Goal: Task Accomplishment & Management: Complete application form

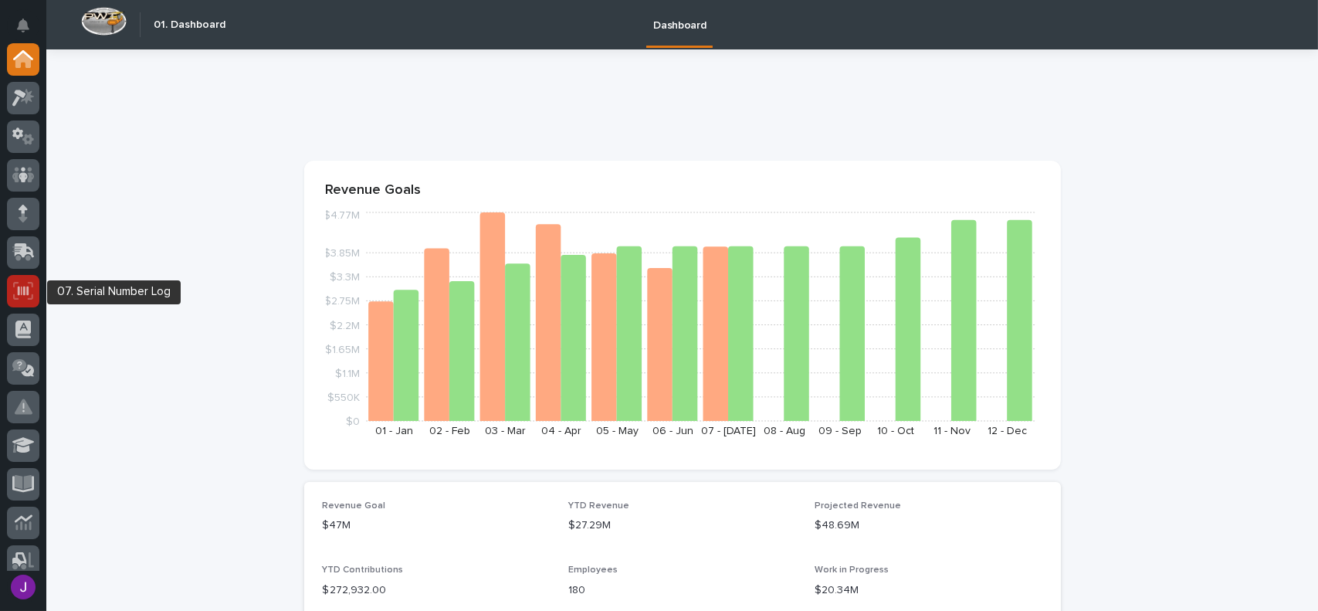
click at [34, 284] on div at bounding box center [23, 291] width 32 height 32
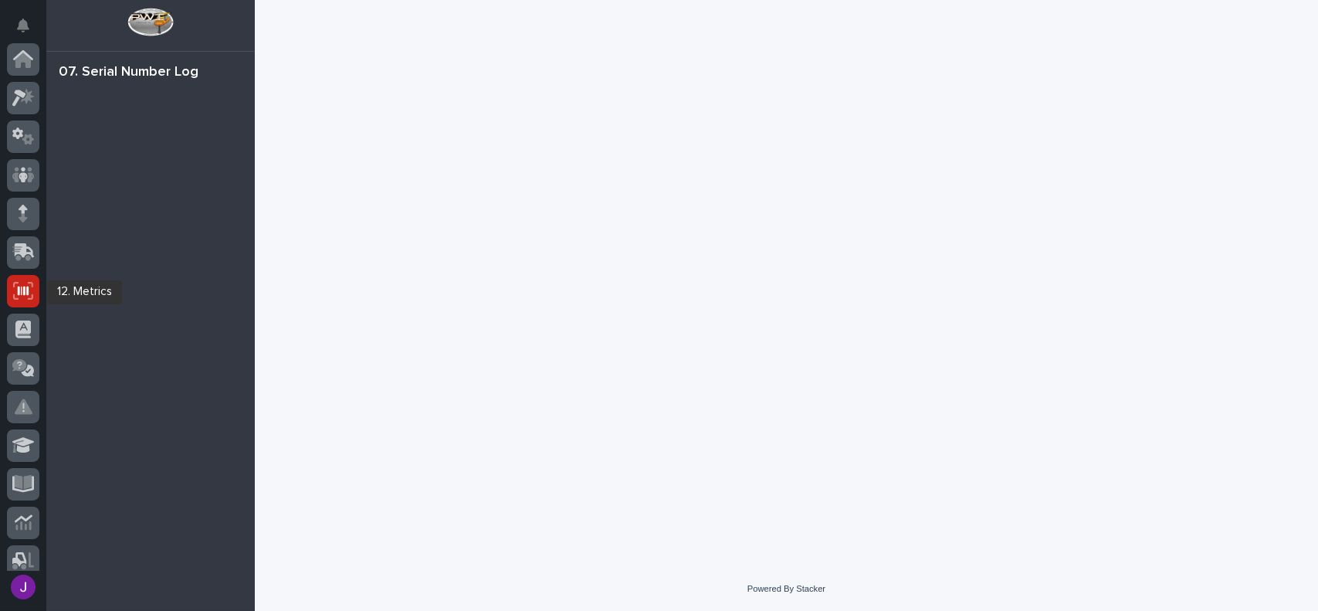
scroll to position [232, 0]
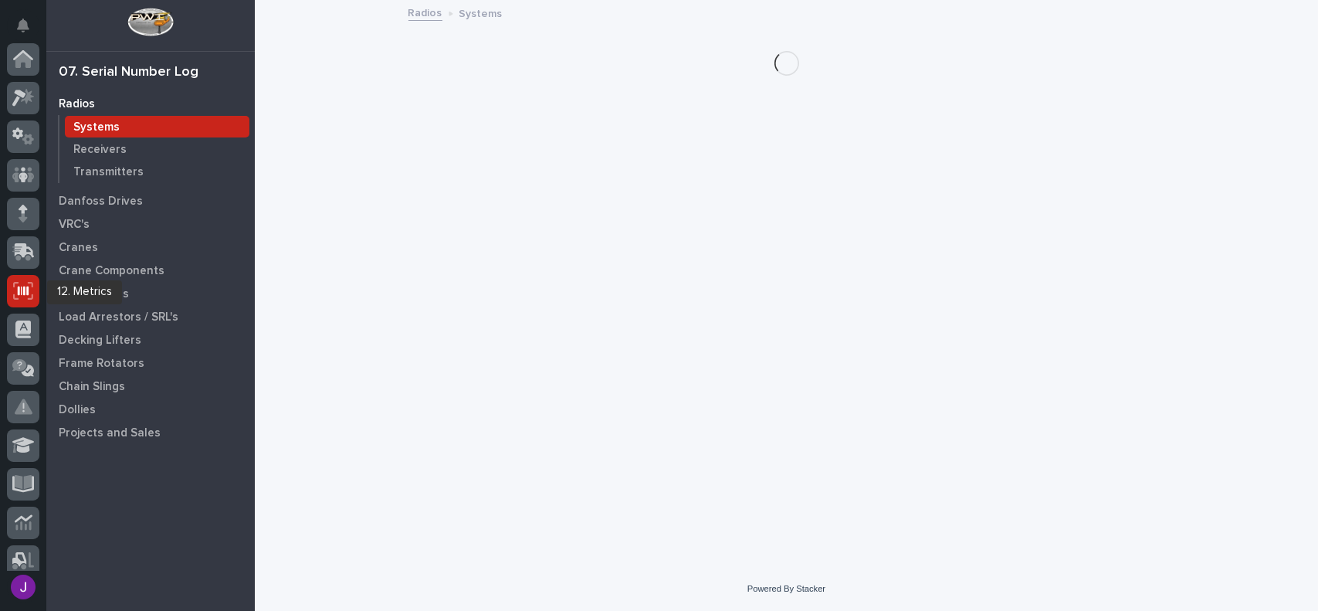
scroll to position [232, 0]
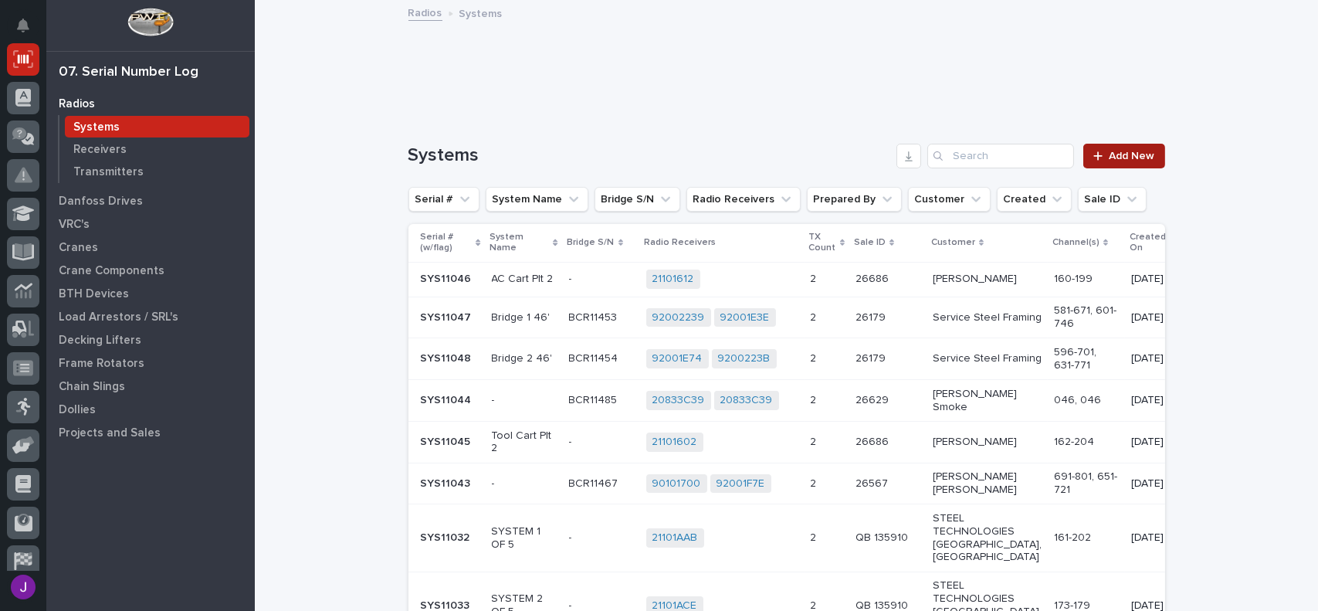
click at [1127, 153] on span "Add New" at bounding box center [1133, 156] width 46 height 11
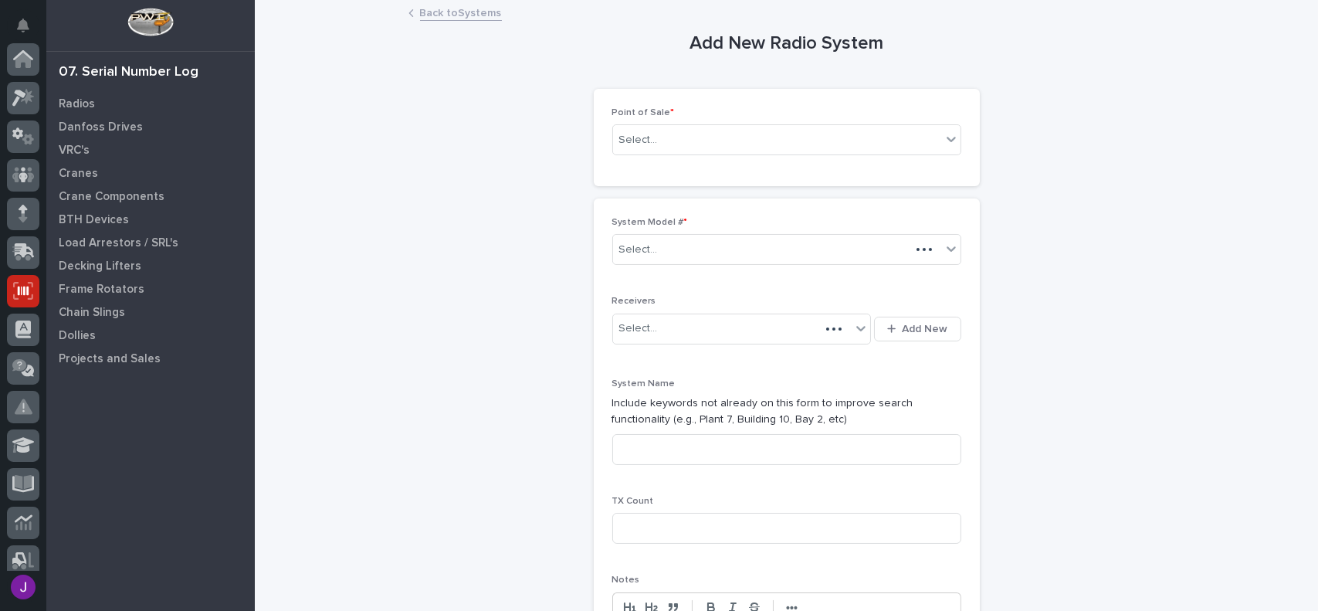
scroll to position [232, 0]
click at [651, 138] on div "Select..." at bounding box center [777, 139] width 328 height 25
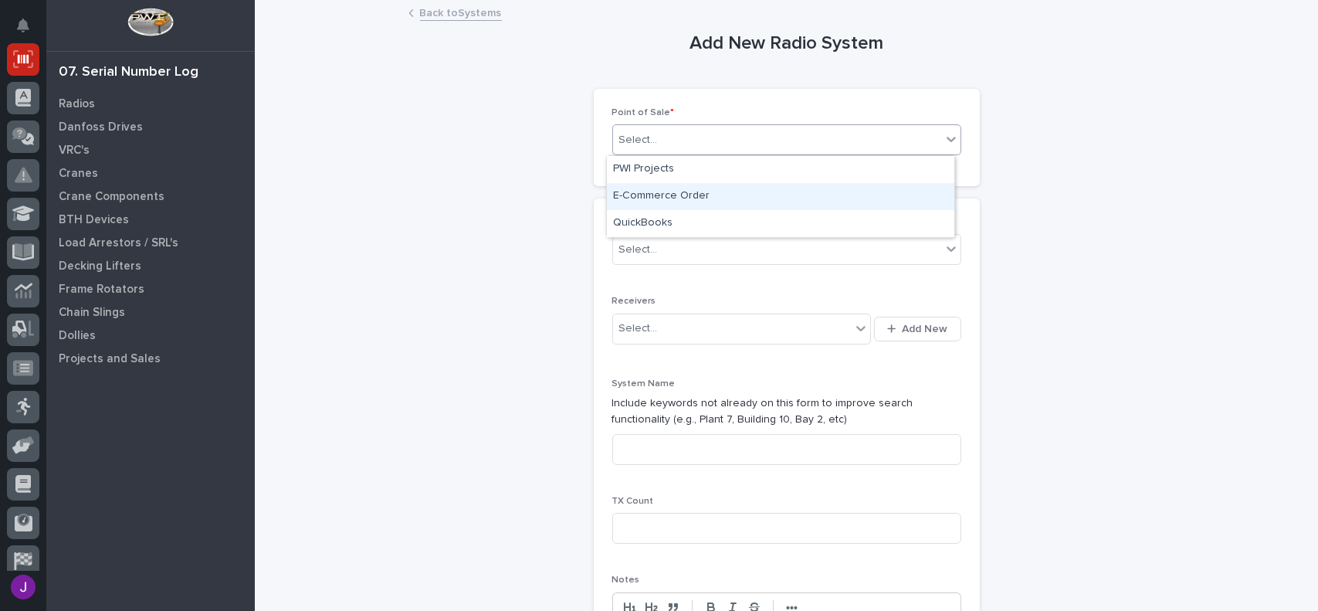
click at [655, 192] on div "E-Commerce Order" at bounding box center [780, 196] width 347 height 27
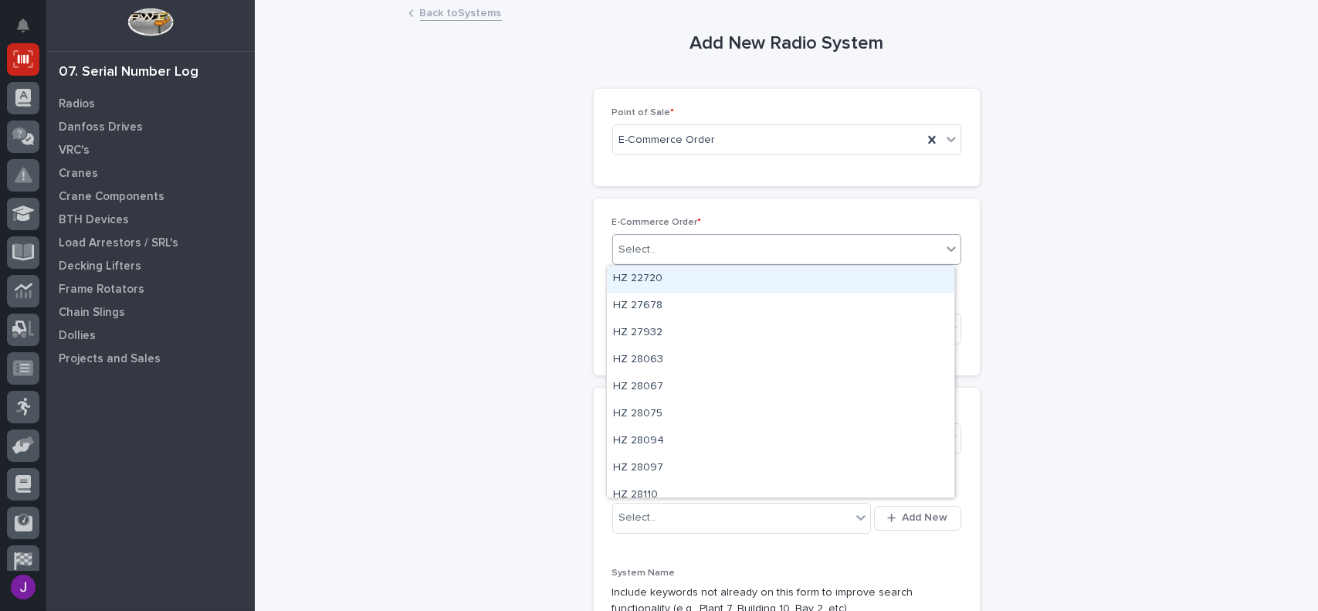
click at [659, 242] on div at bounding box center [660, 250] width 2 height 16
type input "*****"
click at [657, 273] on div "HZ 43835" at bounding box center [780, 279] width 347 height 27
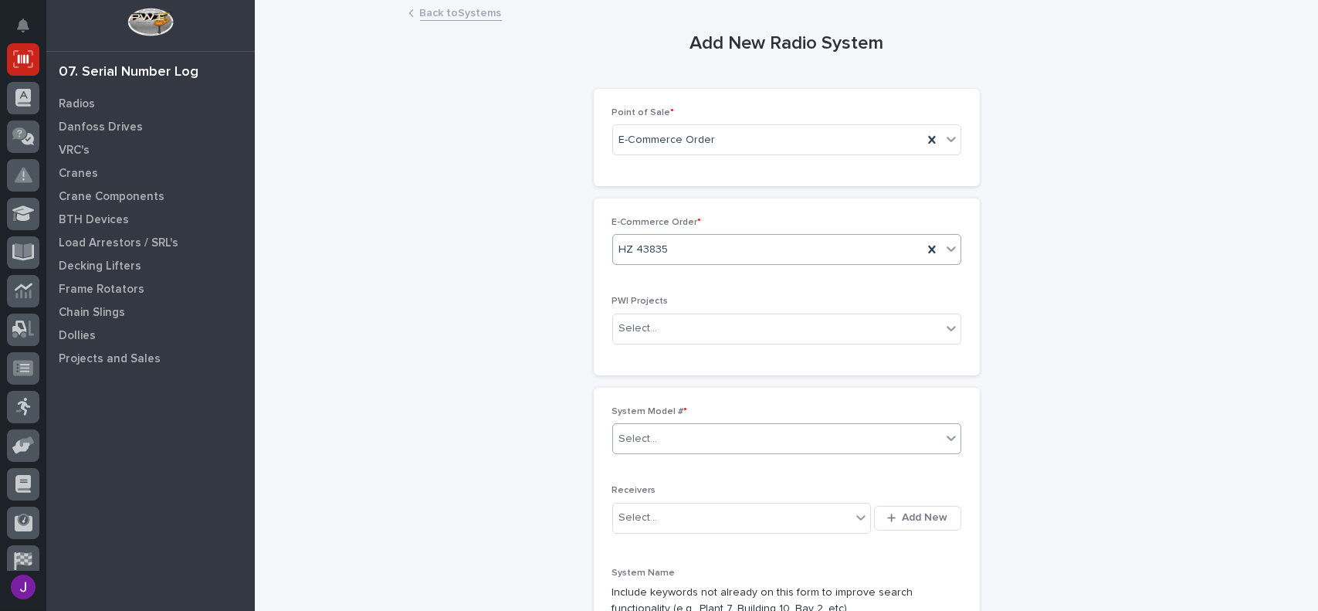
click at [622, 438] on div "Select..." at bounding box center [638, 439] width 39 height 16
type input "***"
click at [659, 463] on div "310--SYS" at bounding box center [780, 467] width 347 height 27
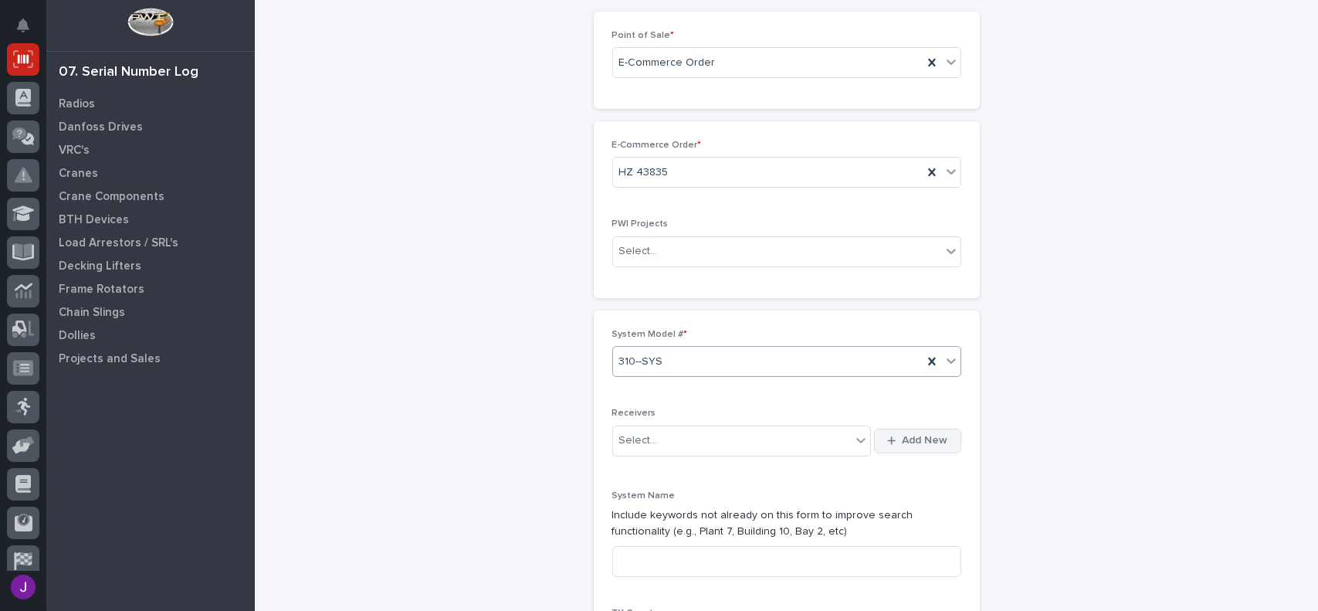
click at [903, 433] on span "Add New" at bounding box center [926, 440] width 46 height 14
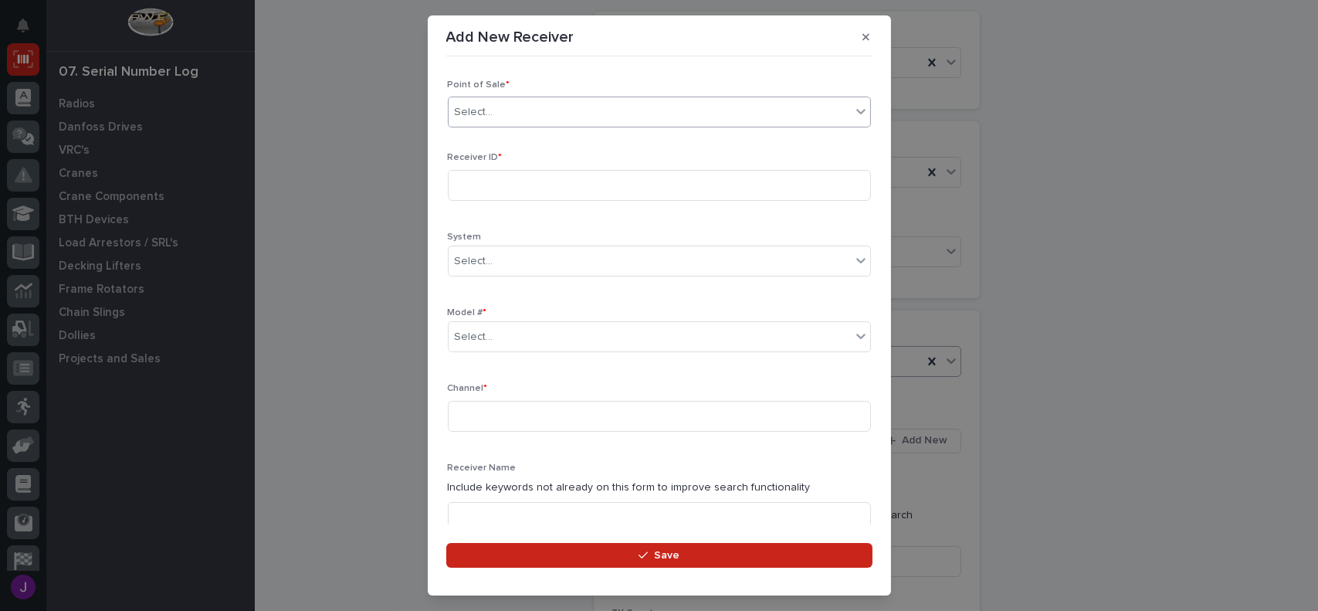
click at [498, 119] on div "Select..." at bounding box center [650, 112] width 402 height 25
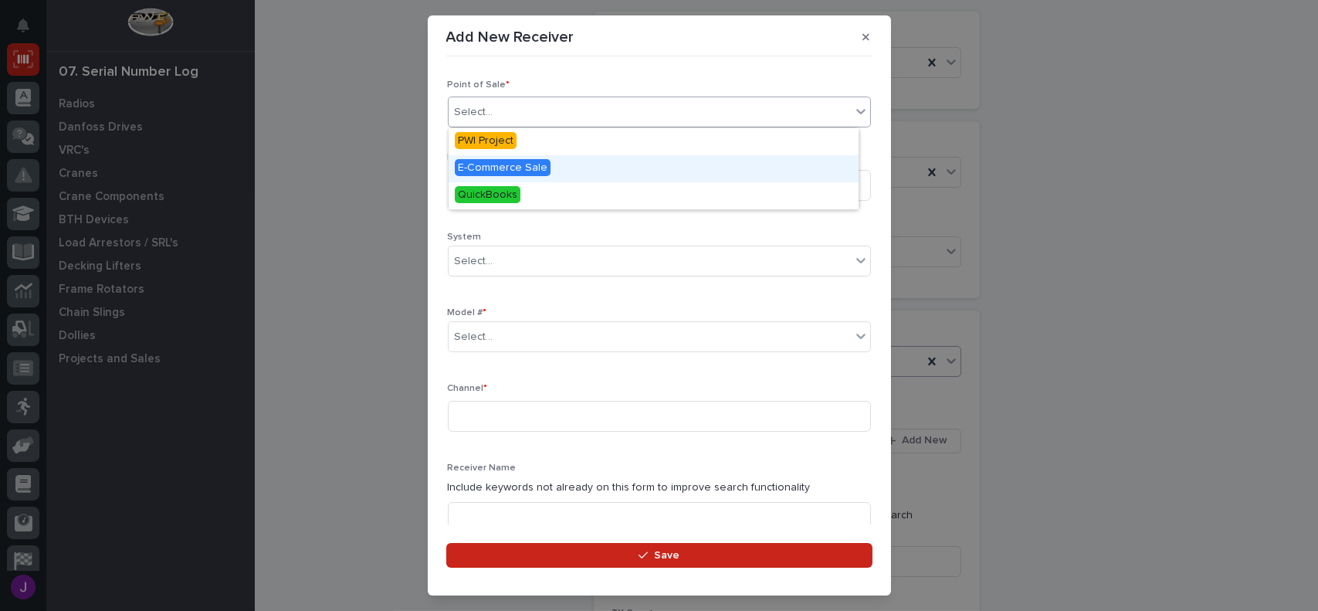
click at [507, 163] on span "E-Commerce Sale" at bounding box center [503, 167] width 96 height 17
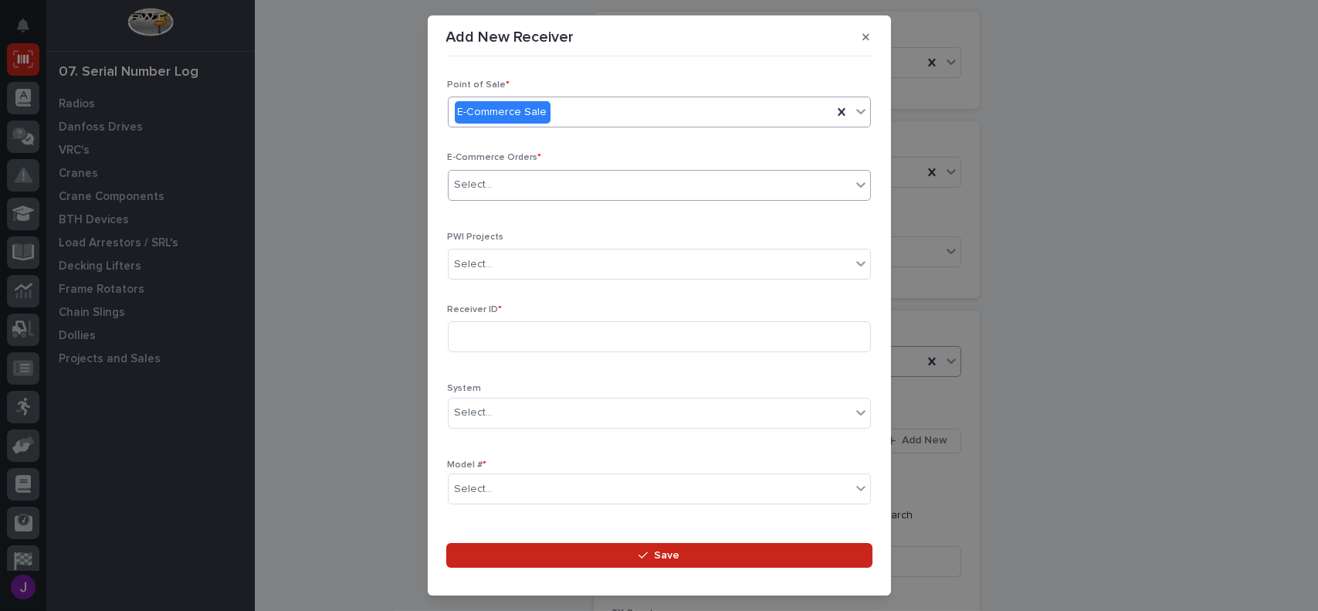
click at [504, 191] on div "Select..." at bounding box center [650, 184] width 402 height 25
type input "*****"
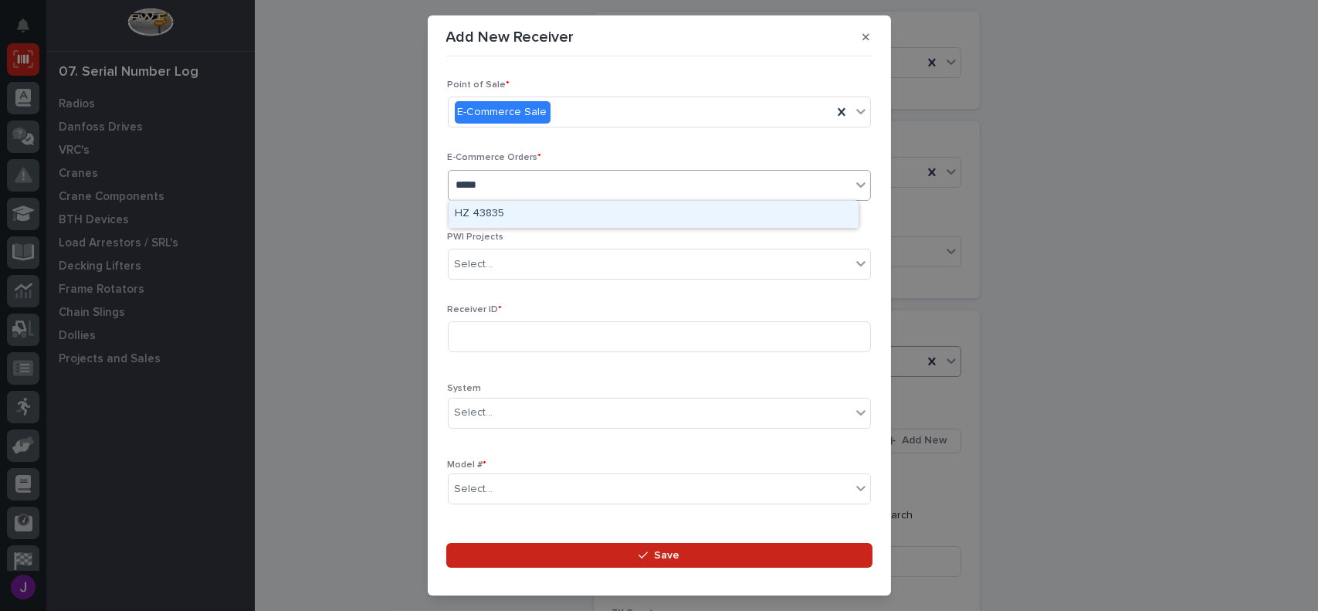
click at [548, 215] on div "HZ 43835" at bounding box center [654, 214] width 410 height 27
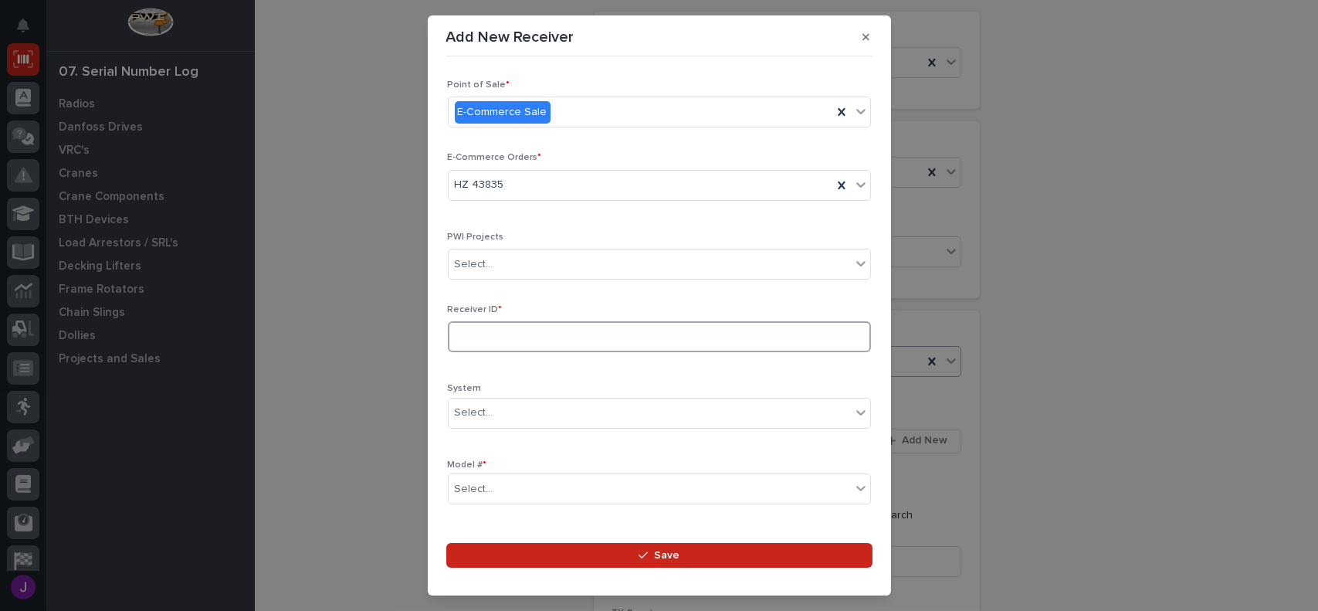
click at [506, 339] on input at bounding box center [659, 336] width 423 height 31
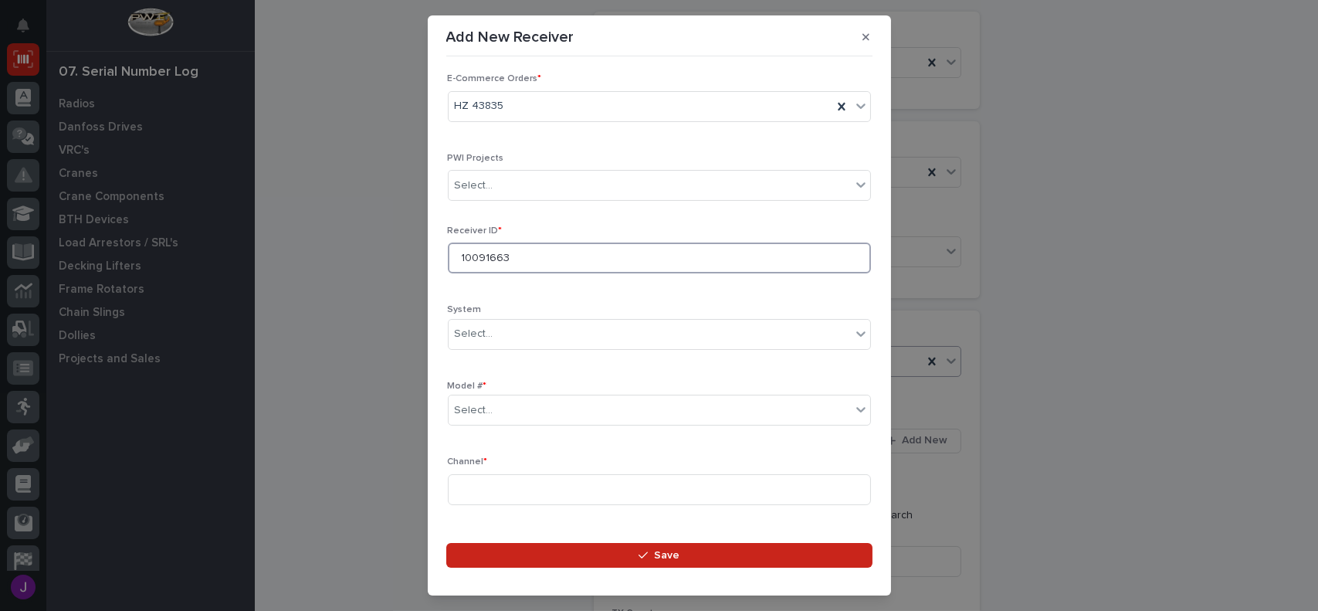
scroll to position [154, 0]
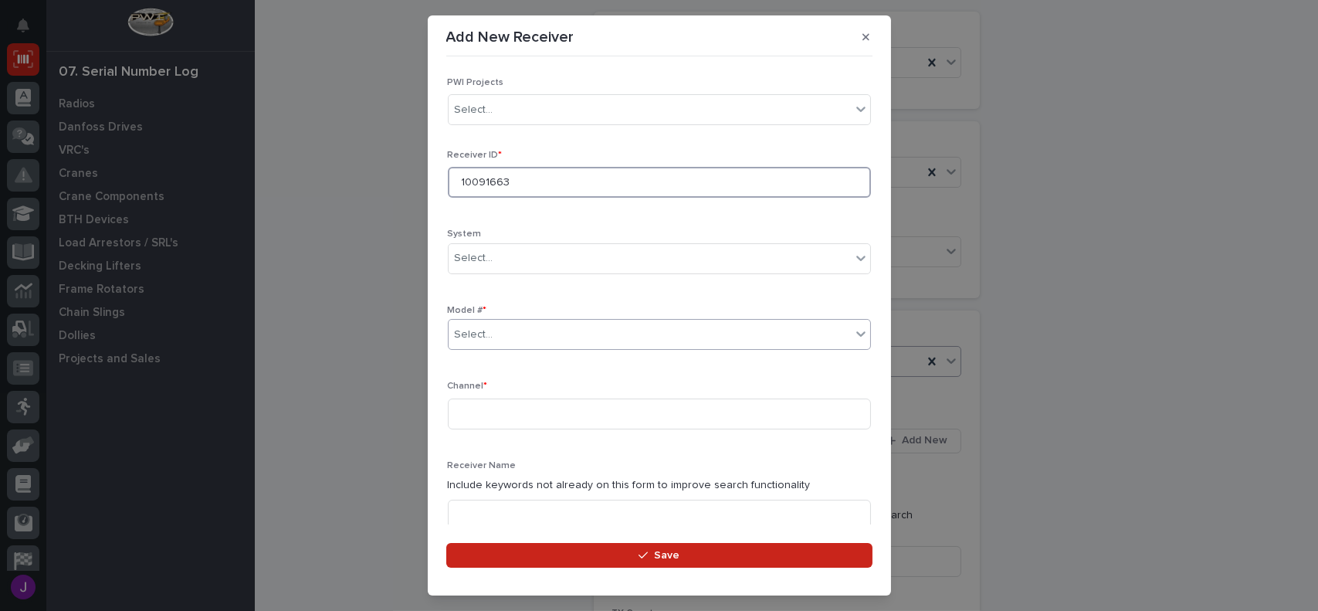
type input "10091663"
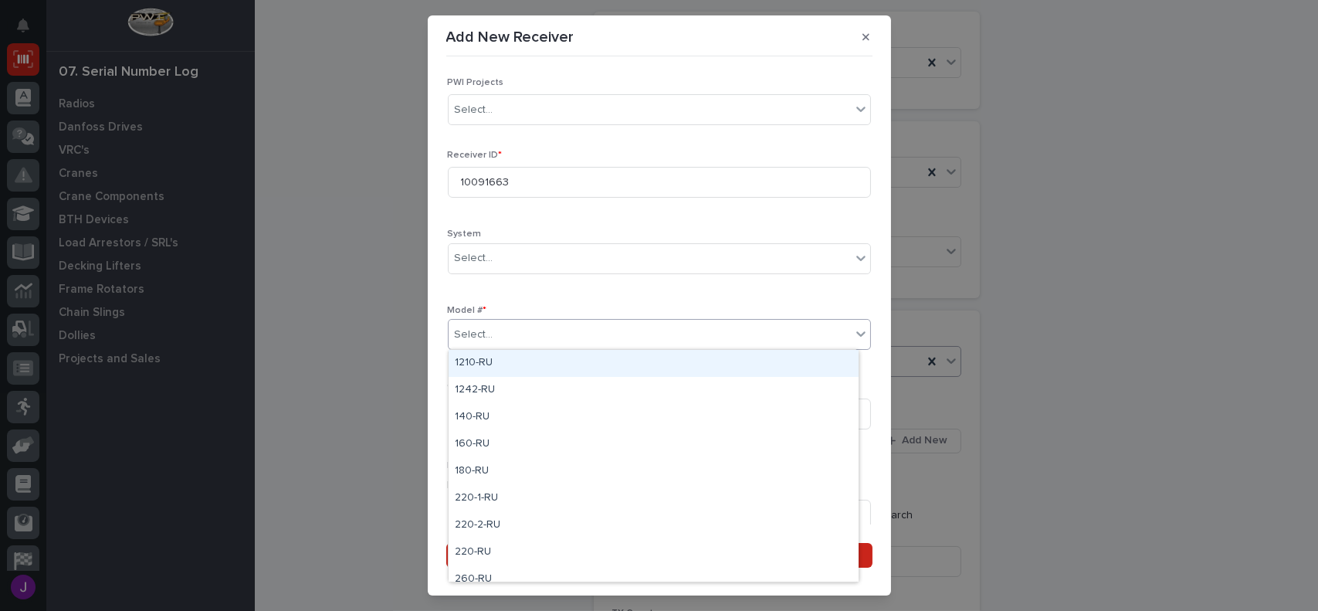
click at [479, 324] on div "Select..." at bounding box center [650, 334] width 402 height 25
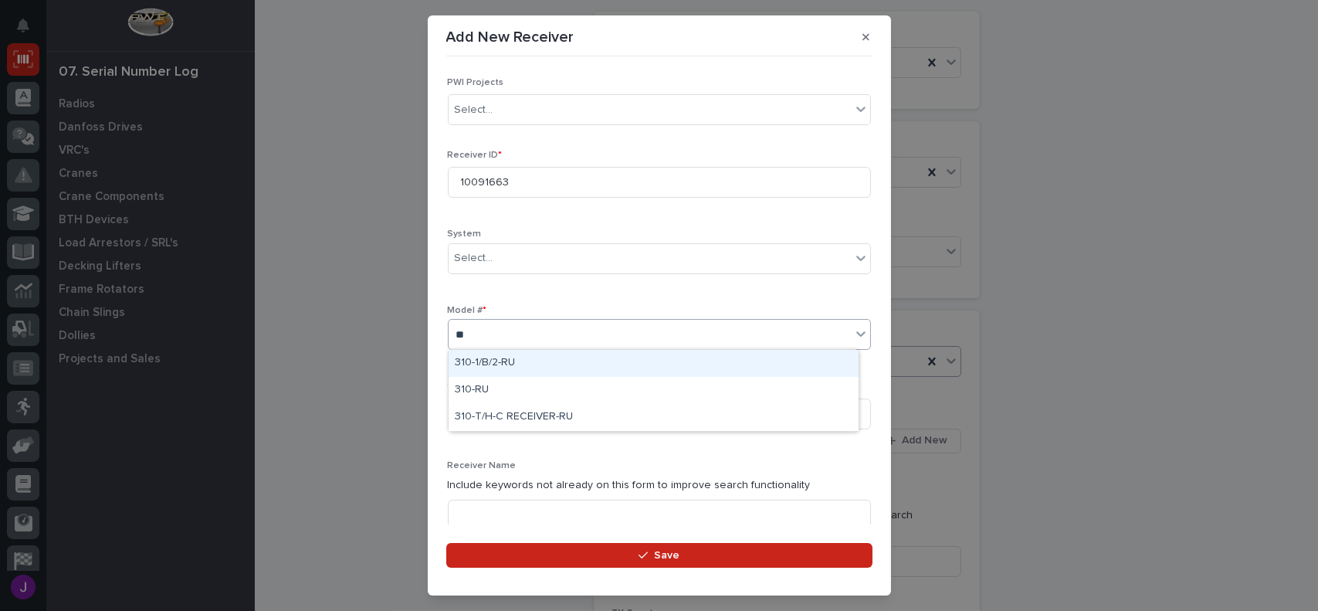
type input "***"
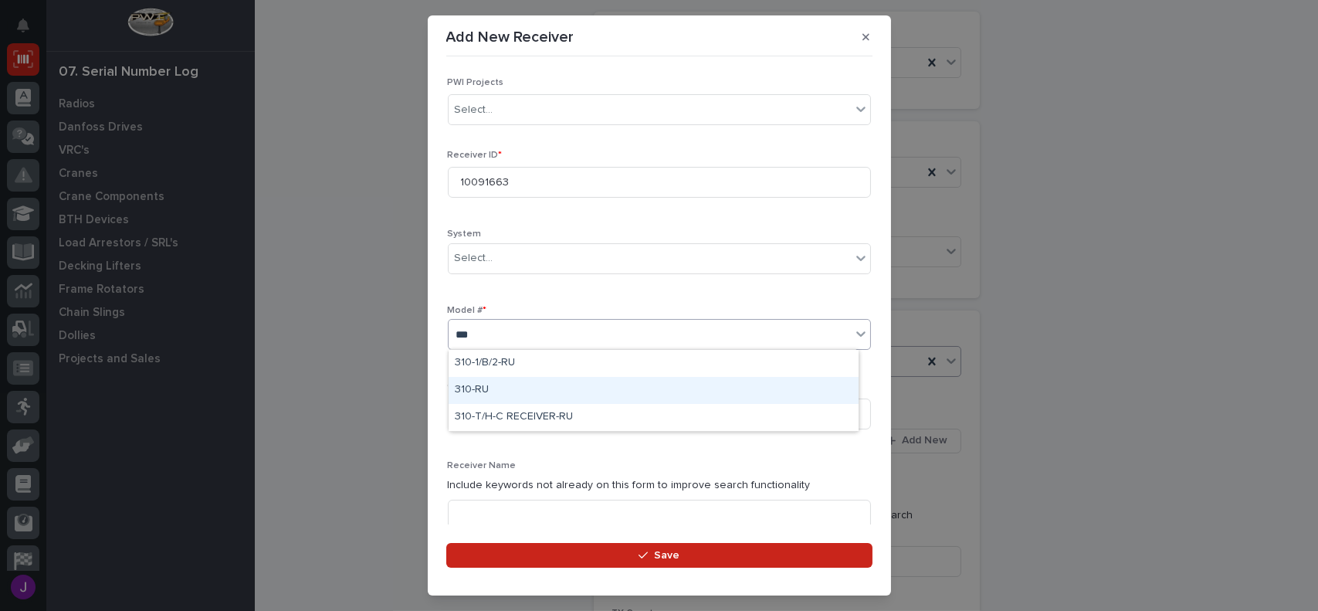
click at [559, 390] on div "310-RU" at bounding box center [654, 390] width 410 height 27
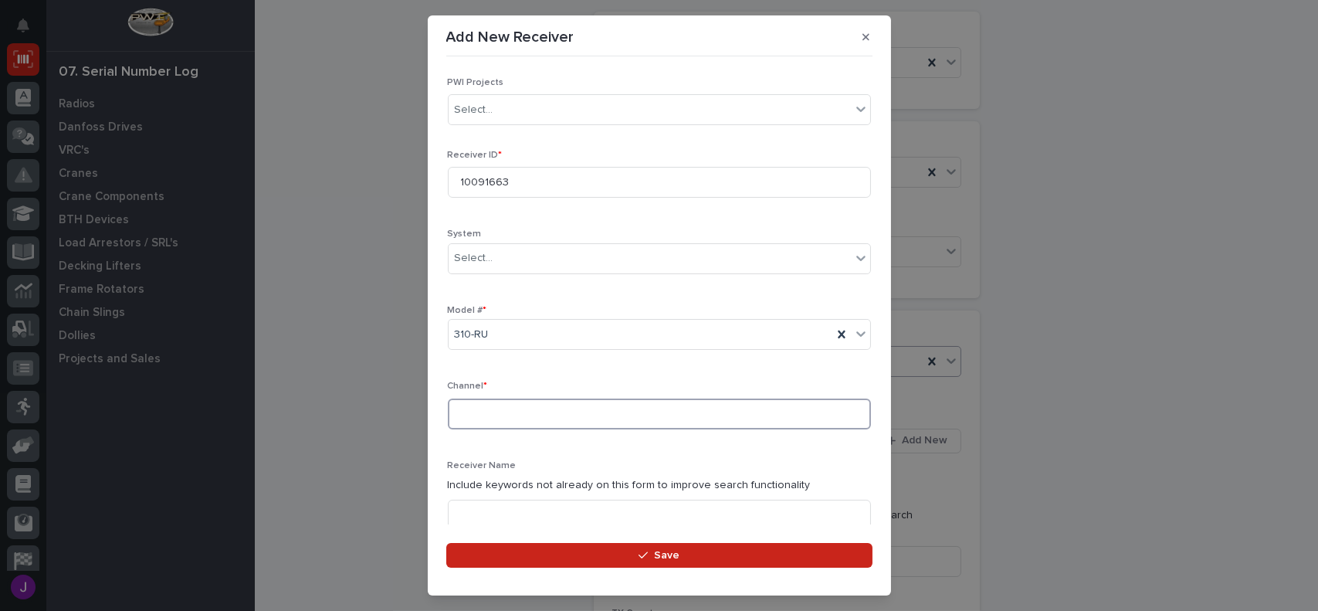
click at [505, 408] on input at bounding box center [659, 413] width 423 height 31
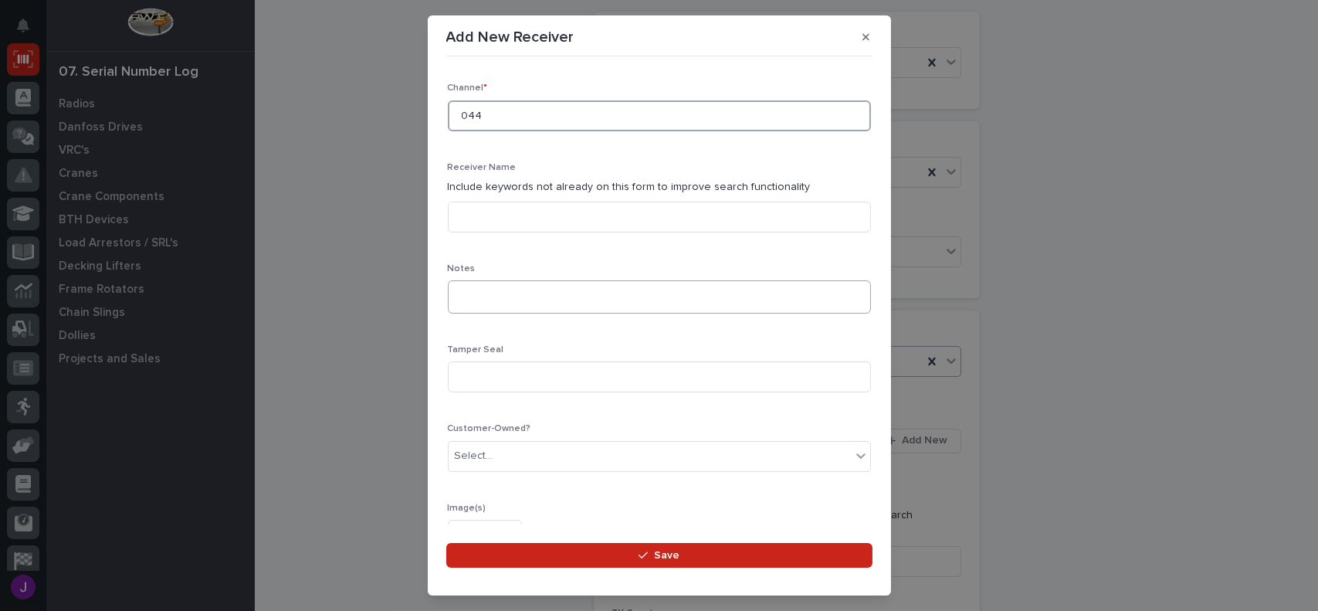
scroll to position [463, 0]
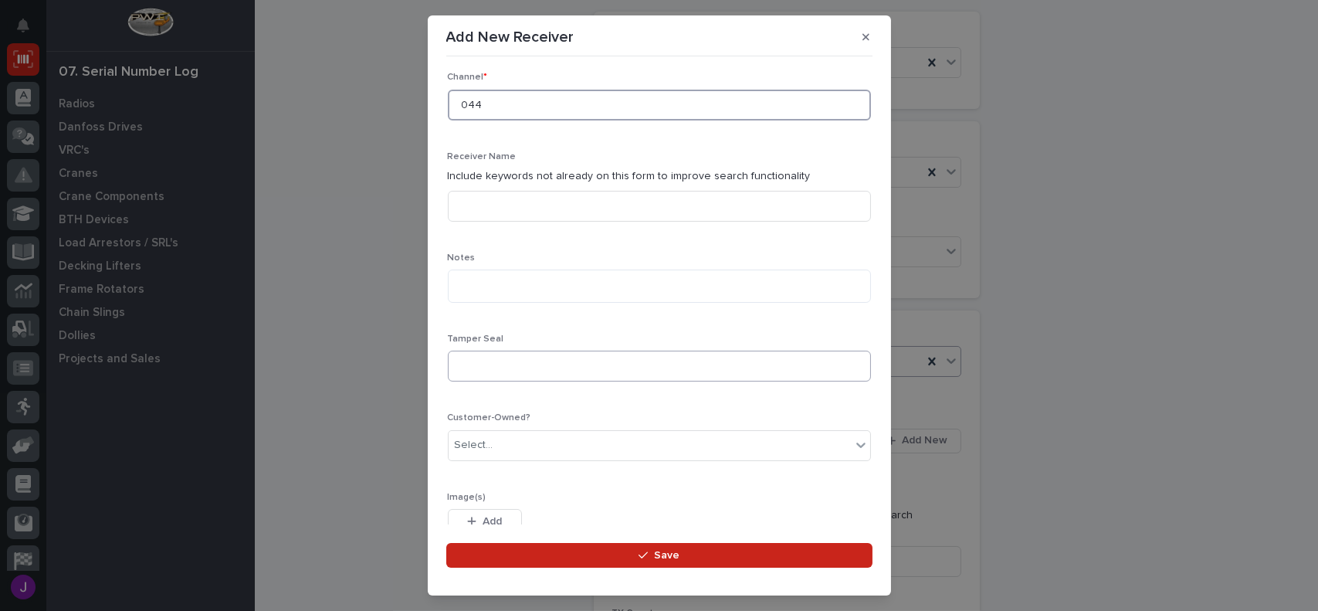
type input "044"
click at [497, 371] on input at bounding box center [659, 366] width 423 height 31
type input "4457641"
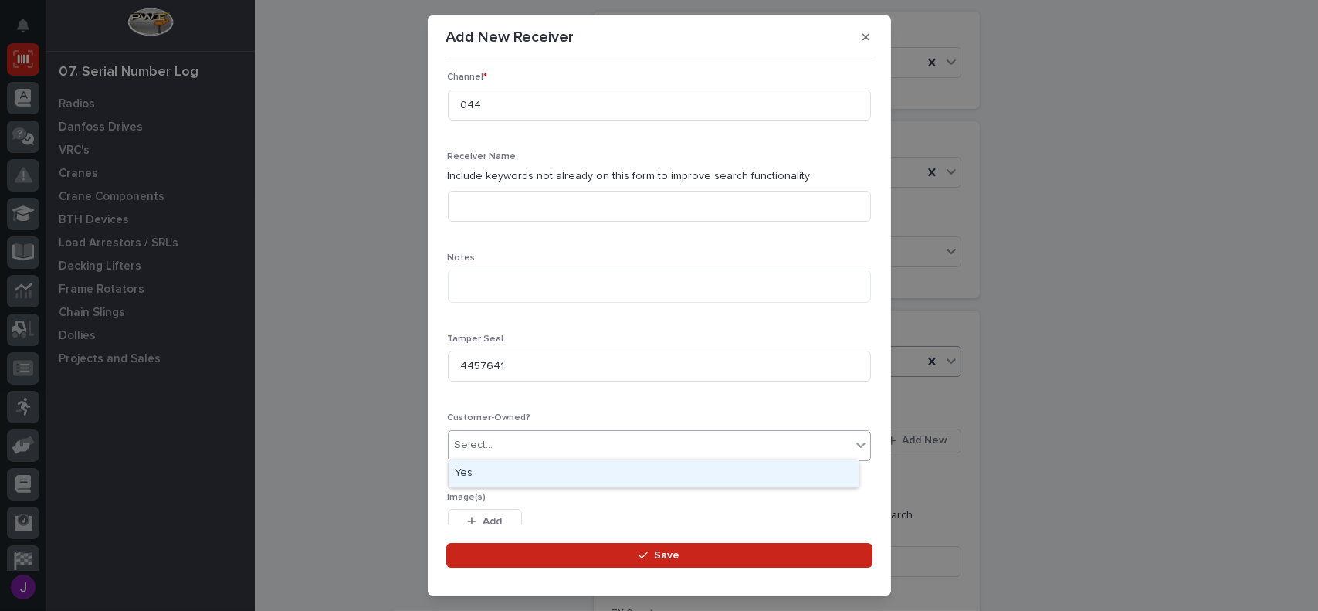
click at [491, 443] on div "Select..." at bounding box center [650, 444] width 402 height 25
click at [484, 477] on div "Yes" at bounding box center [654, 473] width 410 height 27
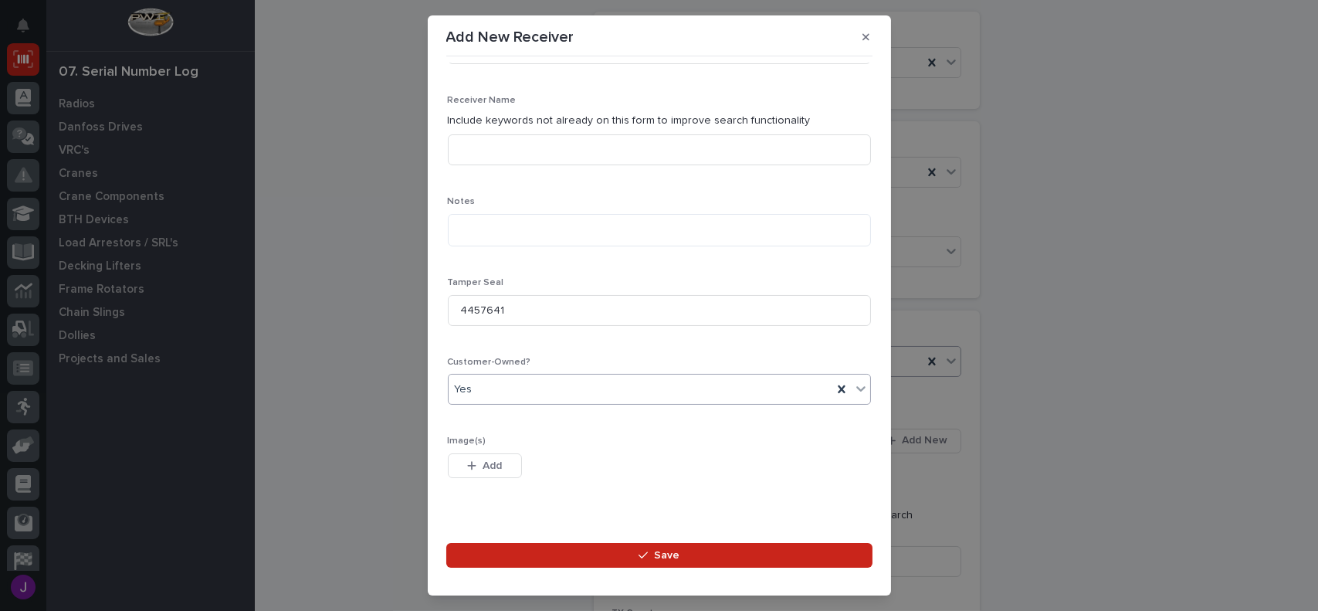
scroll to position [395, 0]
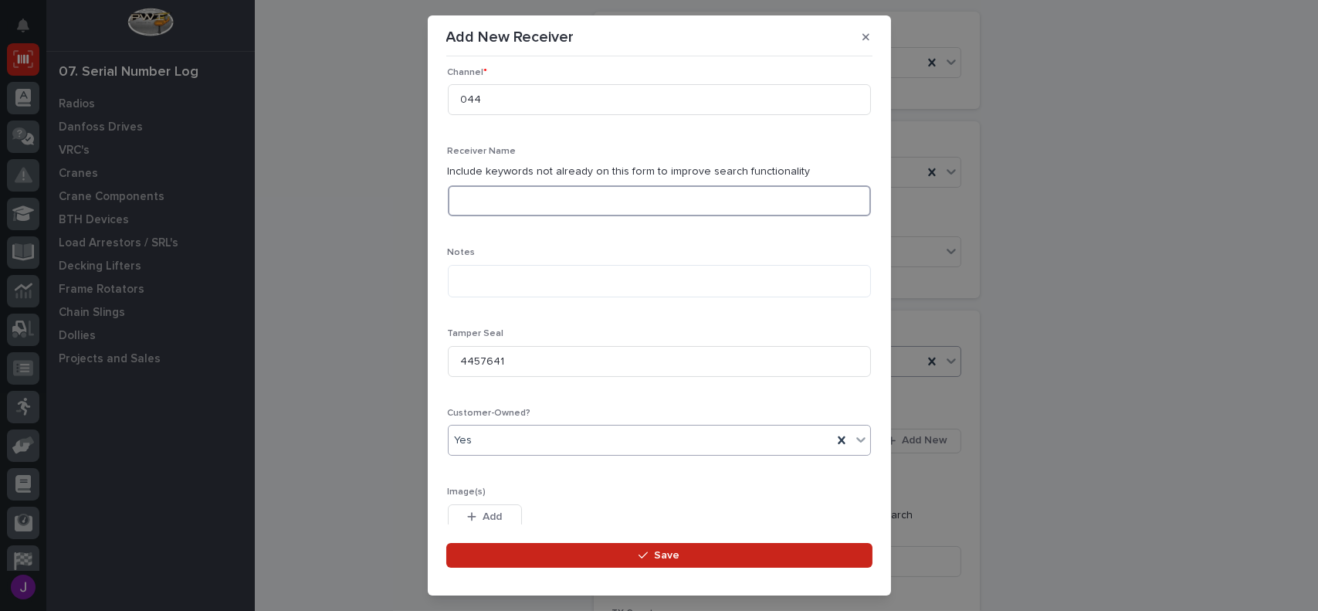
click at [498, 206] on input at bounding box center [659, 200] width 423 height 31
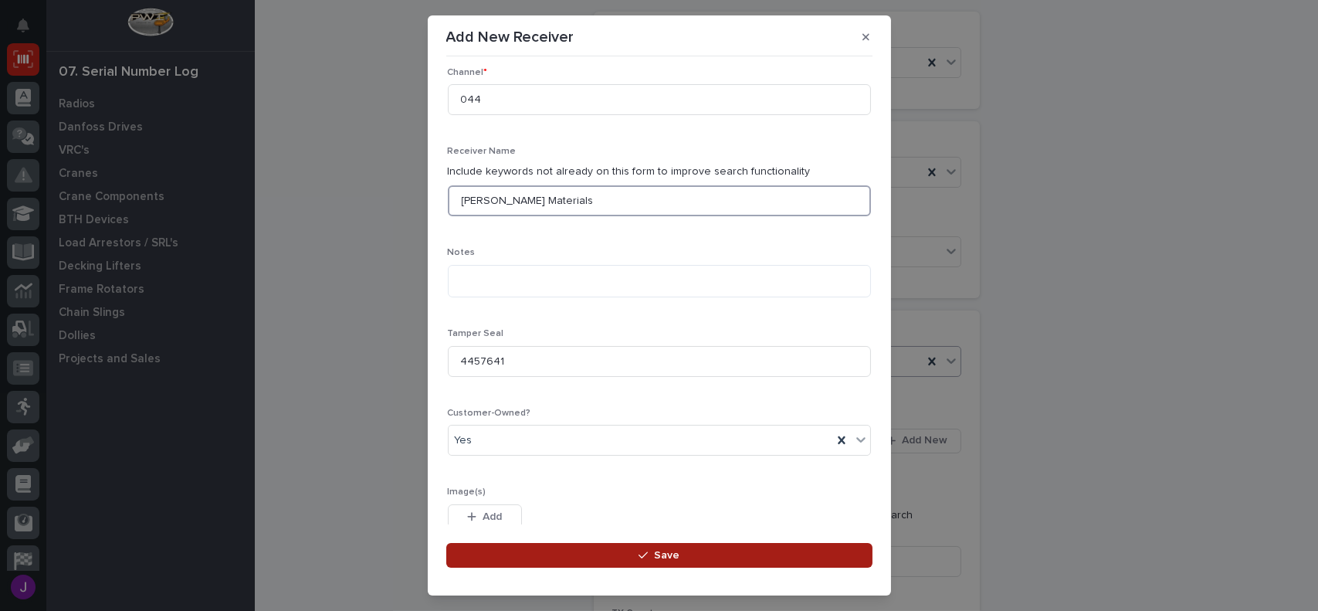
type input "[PERSON_NAME] Materials"
click at [679, 546] on button "Save" at bounding box center [659, 555] width 426 height 25
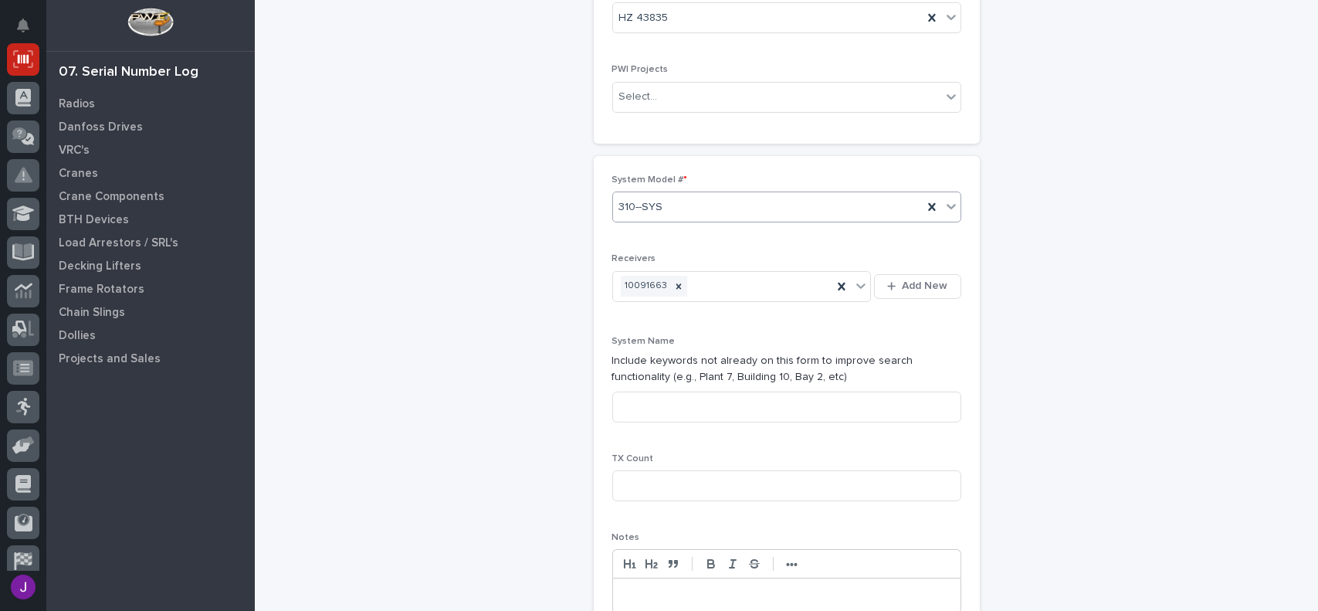
scroll to position [309, 0]
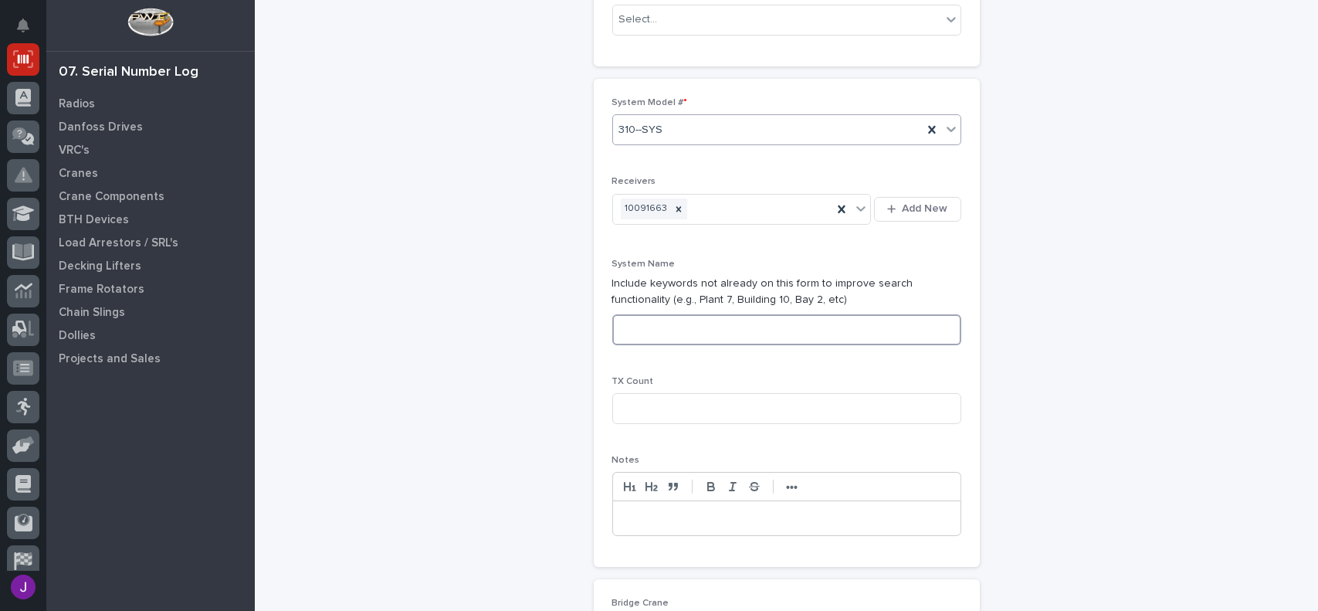
click at [649, 334] on input at bounding box center [786, 329] width 349 height 31
type input "[PERSON_NAME] Materials"
click at [646, 402] on input at bounding box center [786, 408] width 349 height 31
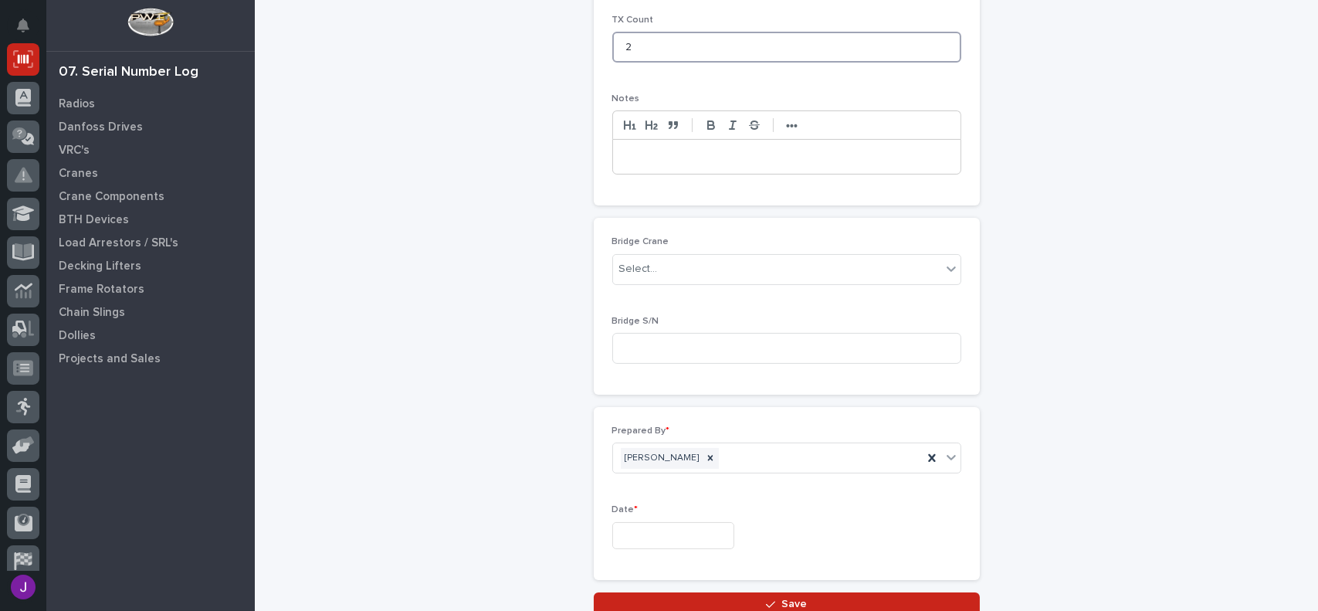
scroll to position [695, 0]
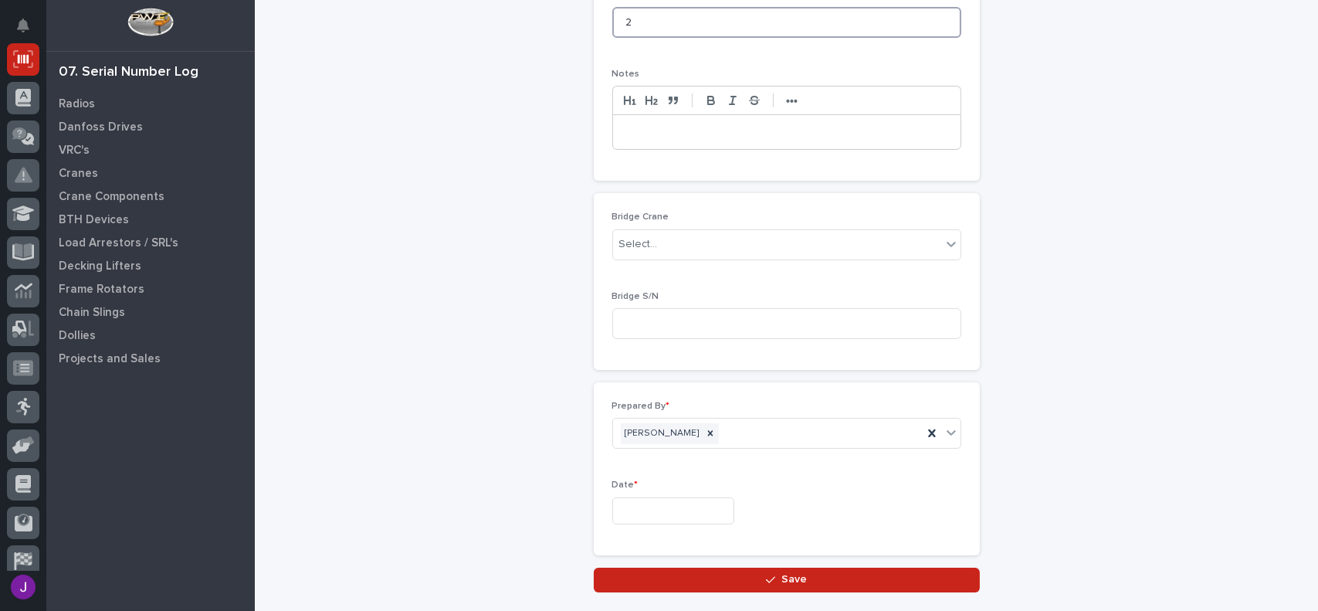
type input "2"
click at [635, 513] on input "text" at bounding box center [673, 510] width 122 height 27
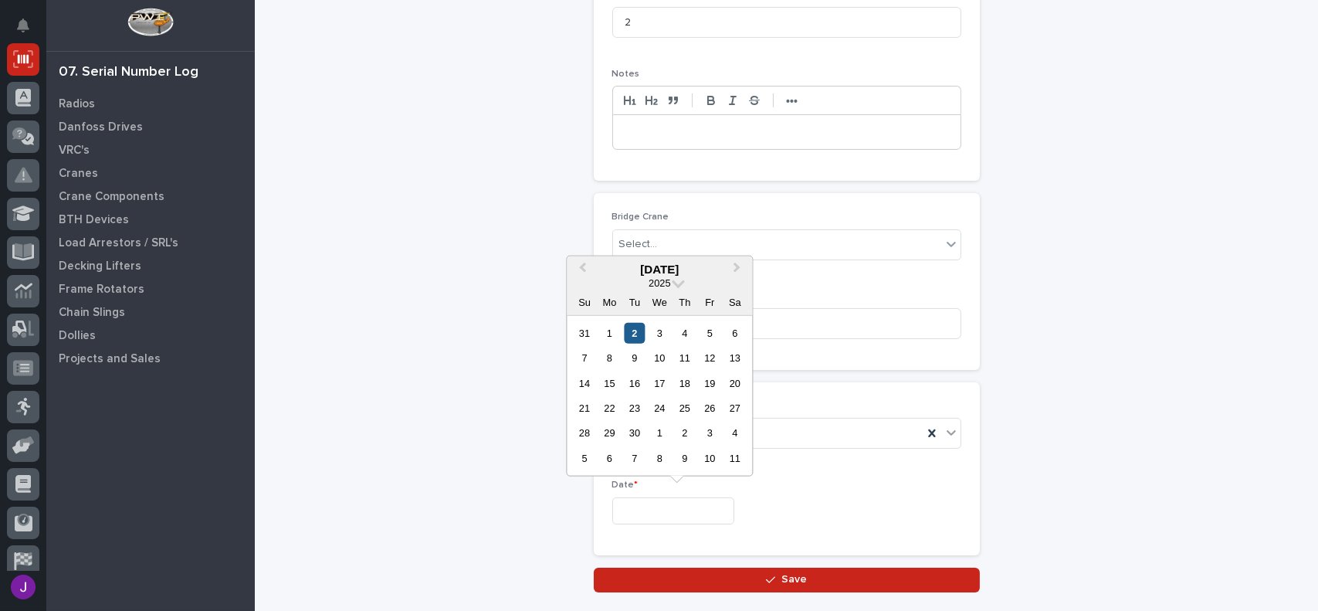
click at [635, 336] on div "2" at bounding box center [634, 332] width 21 height 21
type input "**********"
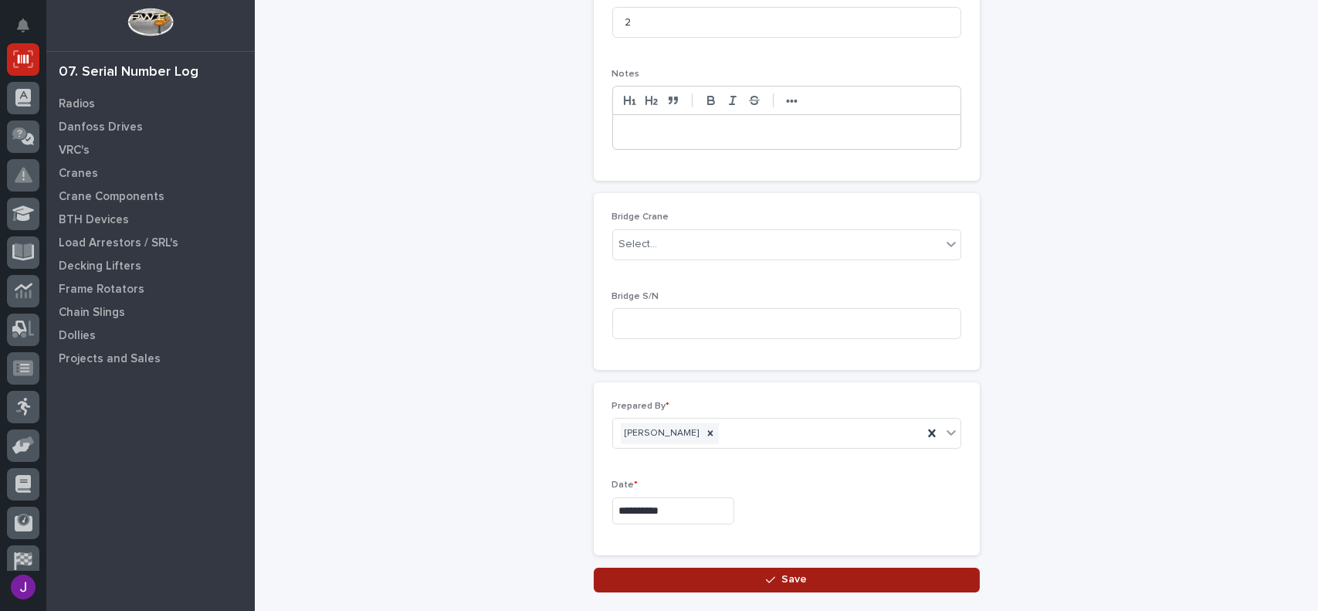
click at [815, 571] on button "Save" at bounding box center [787, 580] width 386 height 25
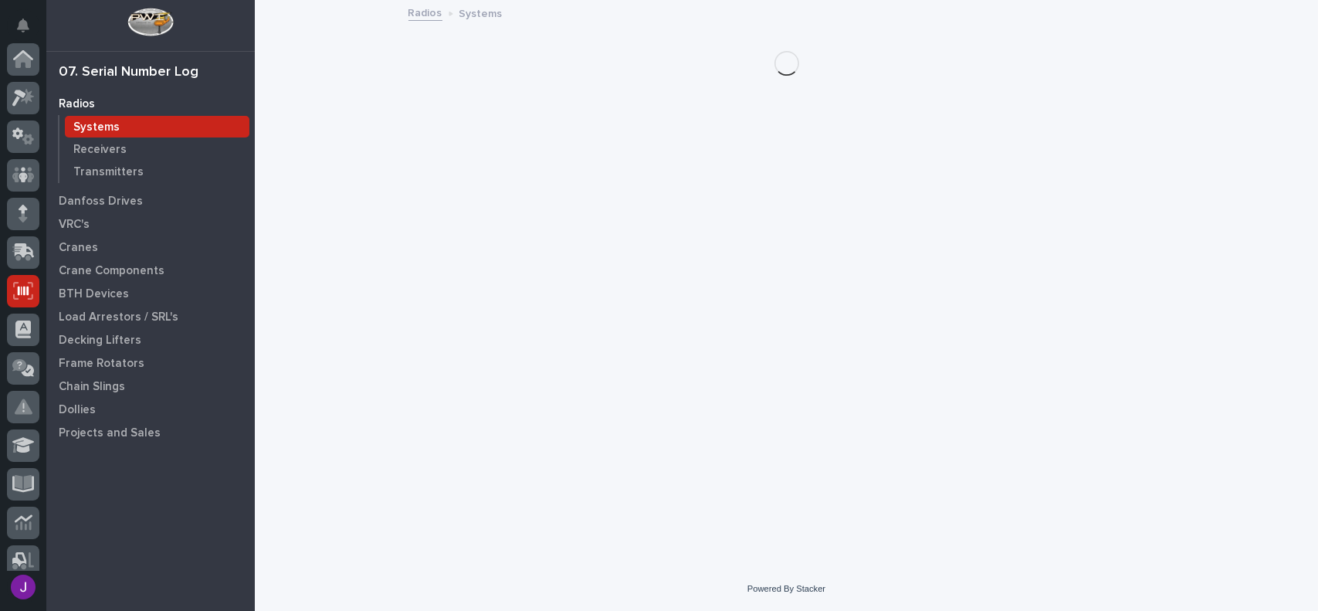
scroll to position [232, 0]
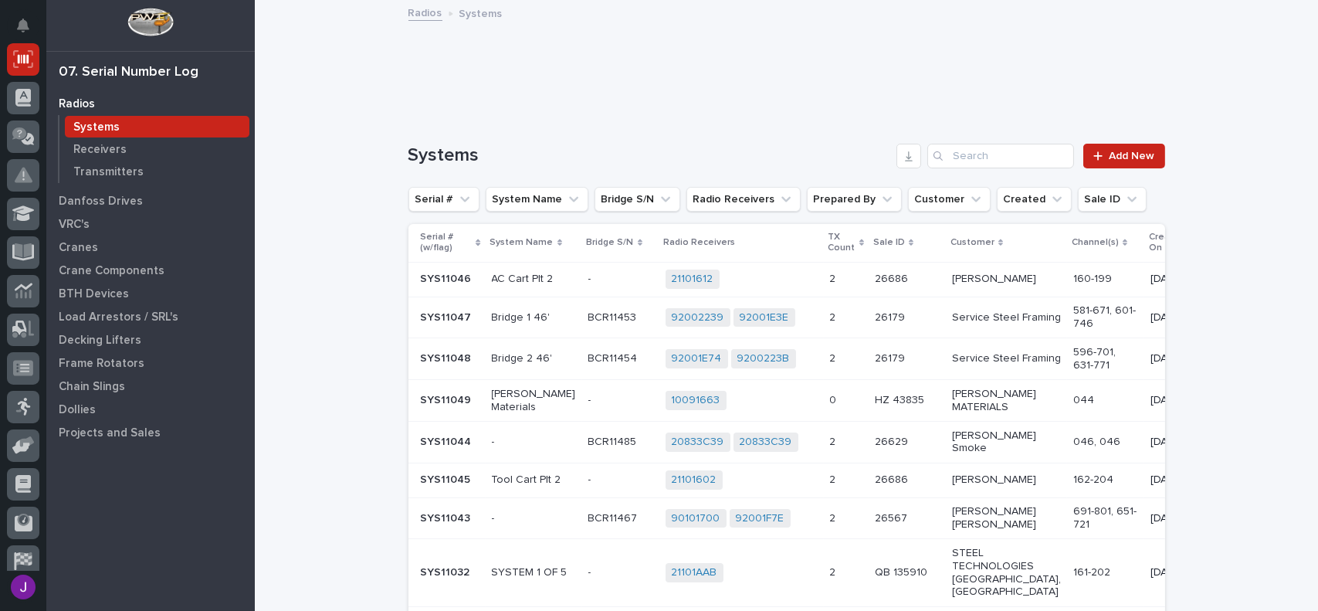
click at [732, 405] on div "10091663 + 0" at bounding box center [742, 400] width 152 height 19
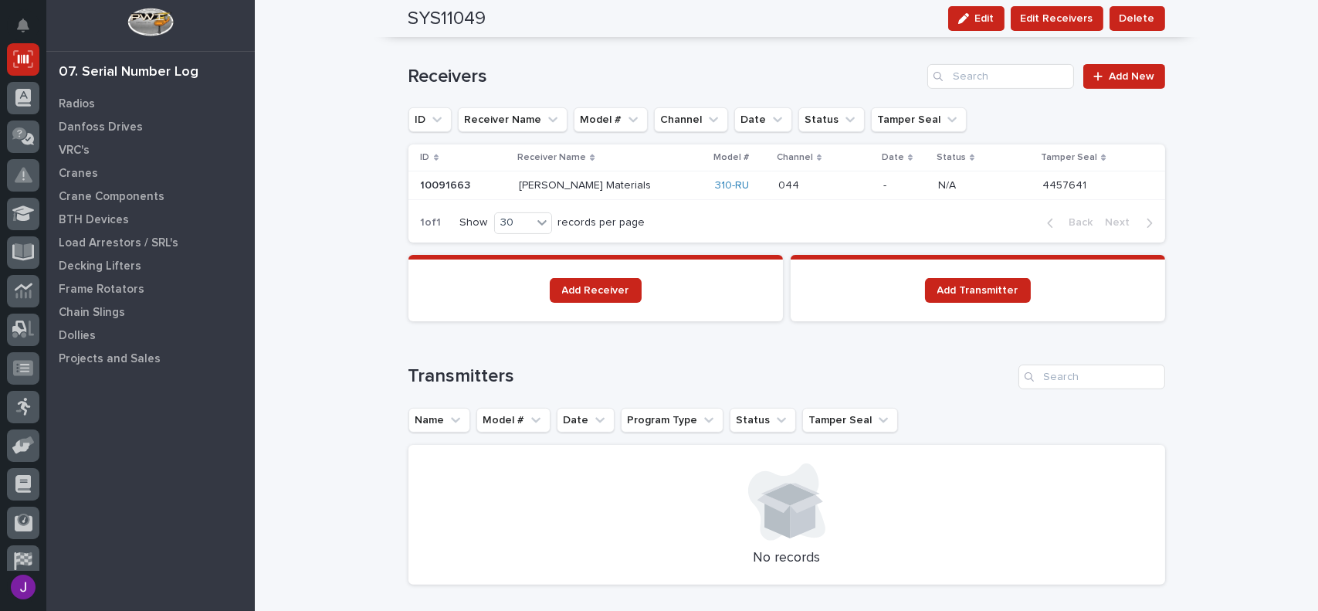
scroll to position [978, 0]
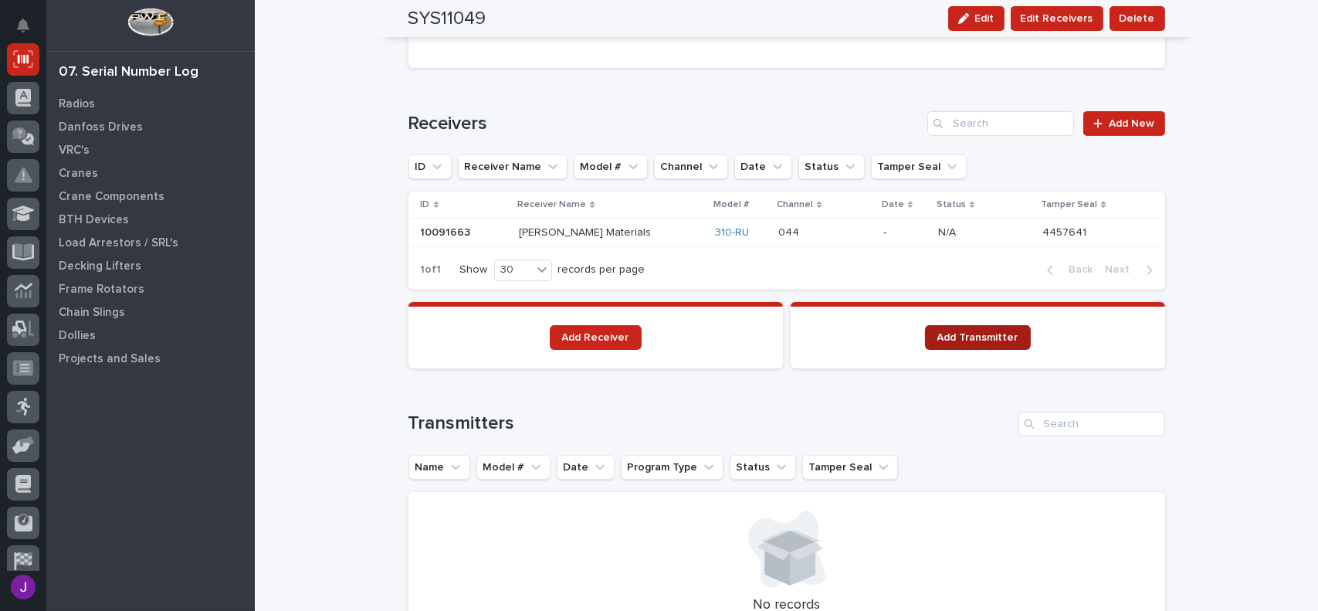
click at [974, 336] on span "Add Transmitter" at bounding box center [977, 337] width 81 height 11
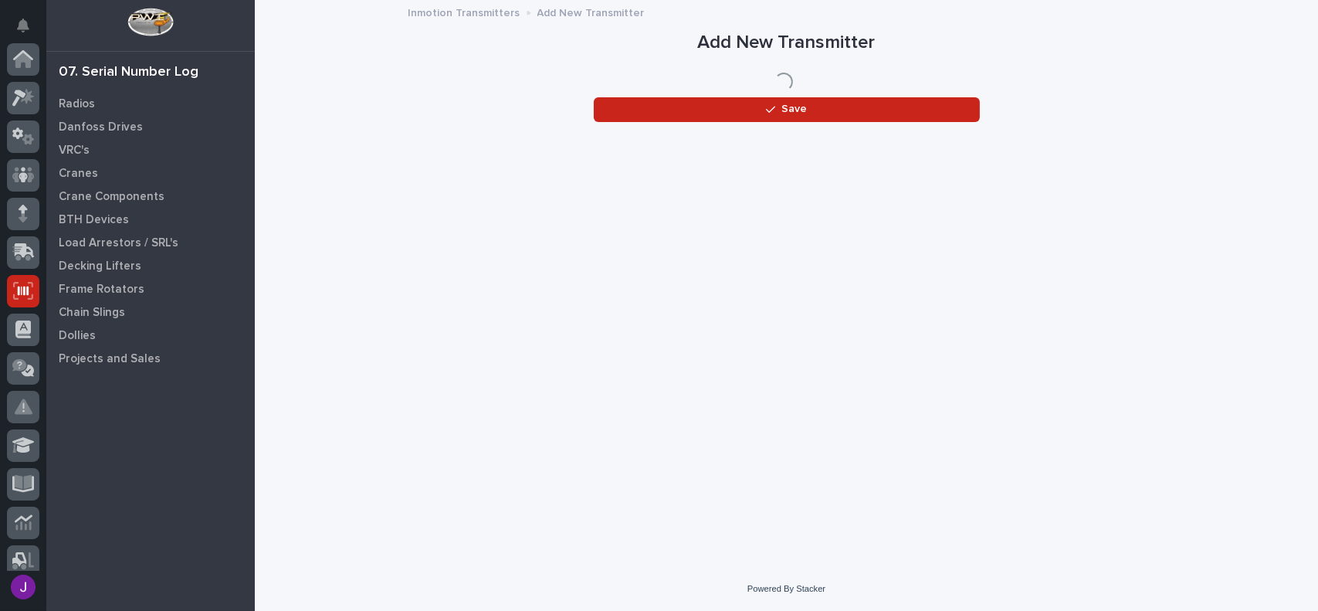
scroll to position [232, 0]
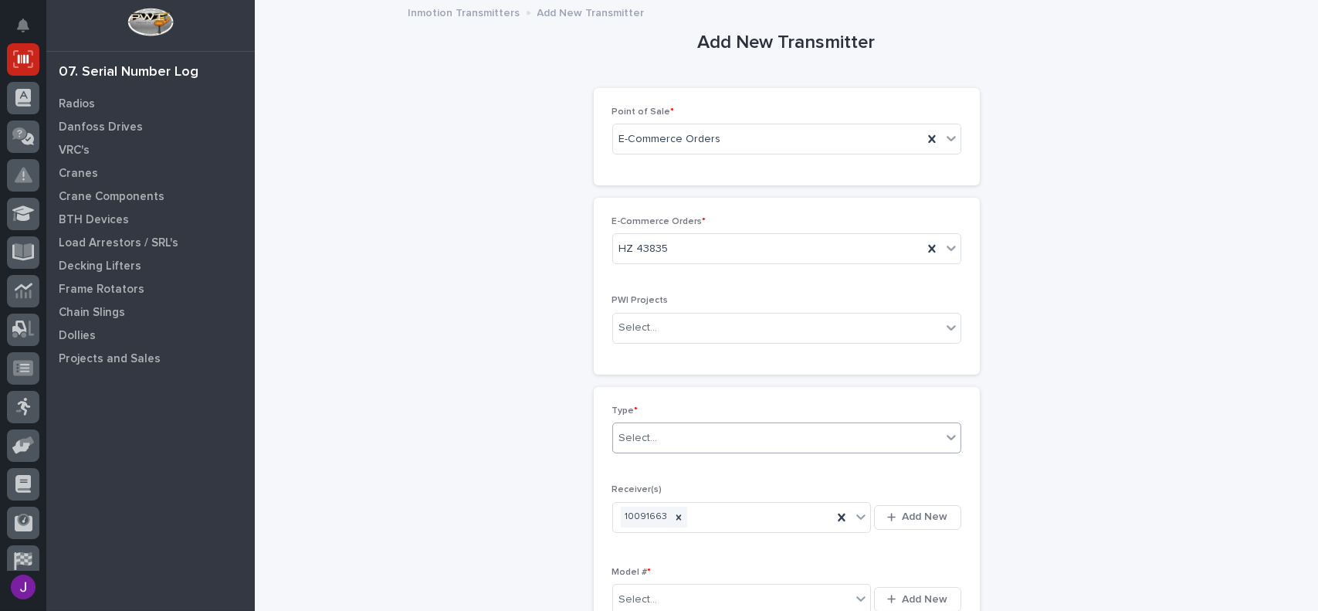
click at [659, 446] on div "Select..." at bounding box center [777, 437] width 328 height 25
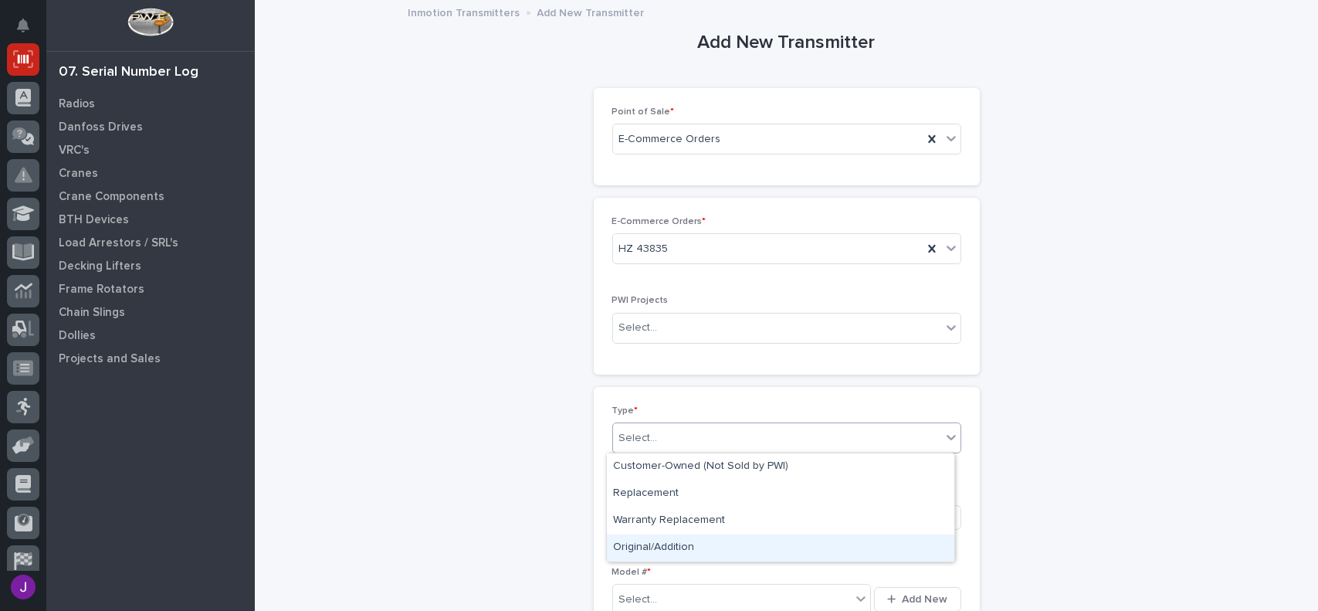
click at [686, 543] on div "Original/Addition" at bounding box center [780, 547] width 347 height 27
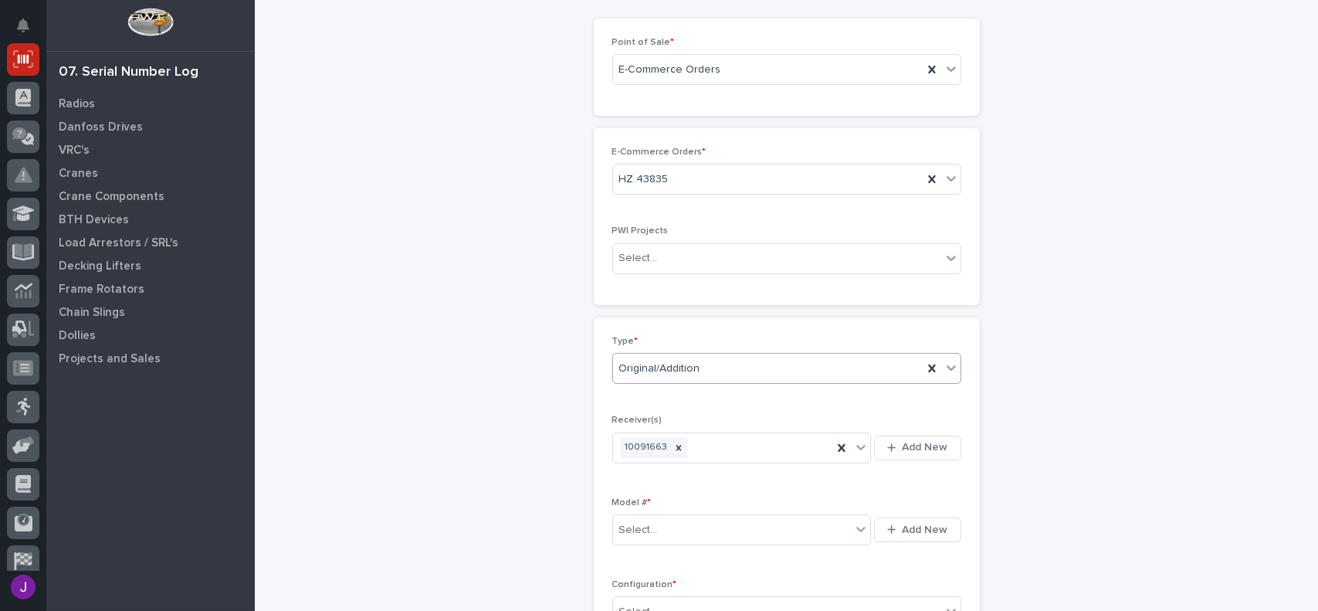
scroll to position [154, 0]
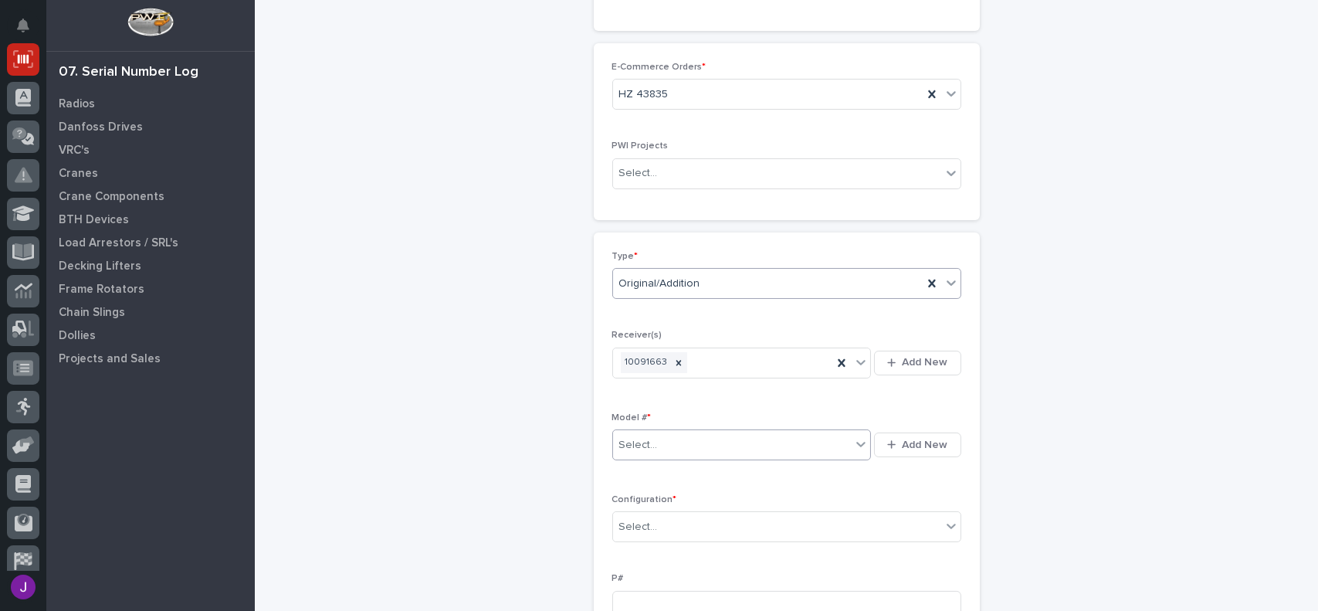
click at [658, 451] on div "Select..." at bounding box center [732, 444] width 239 height 25
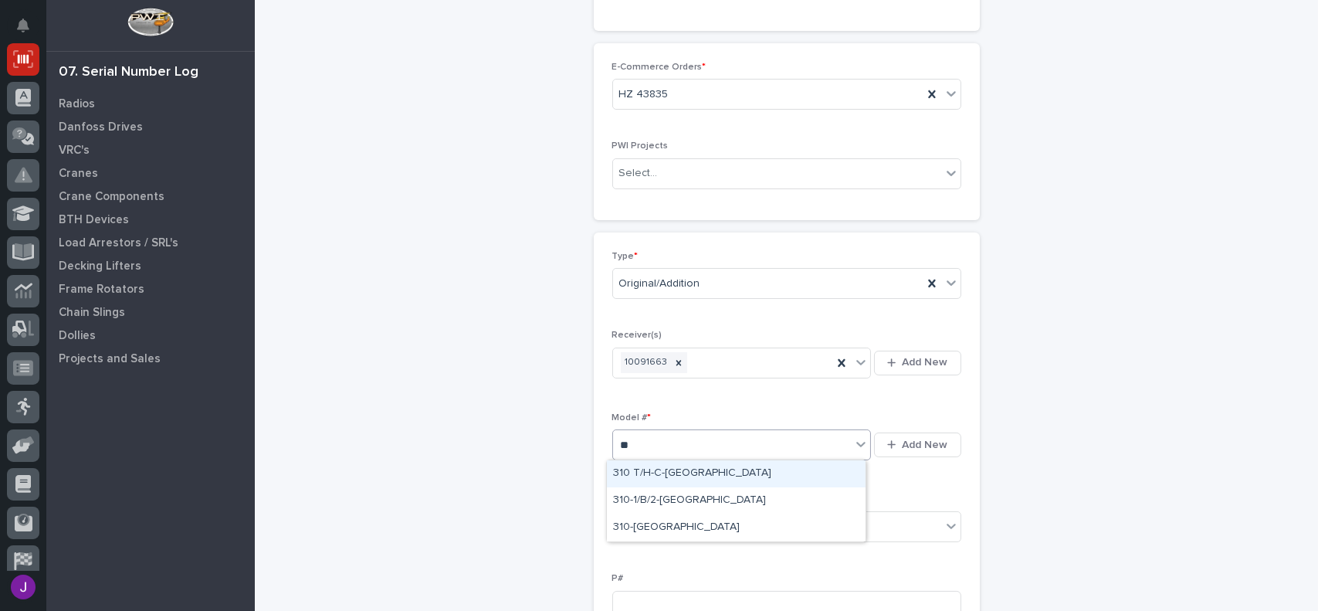
type input "***"
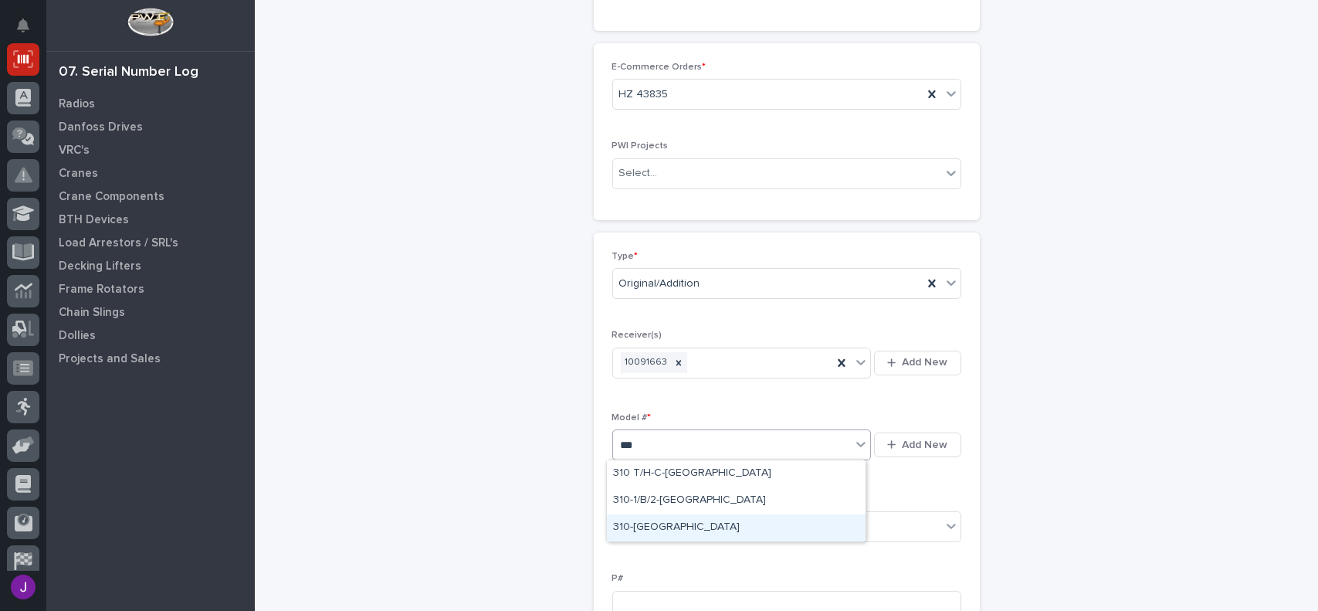
click at [652, 521] on div "310-[GEOGRAPHIC_DATA]" at bounding box center [736, 527] width 259 height 27
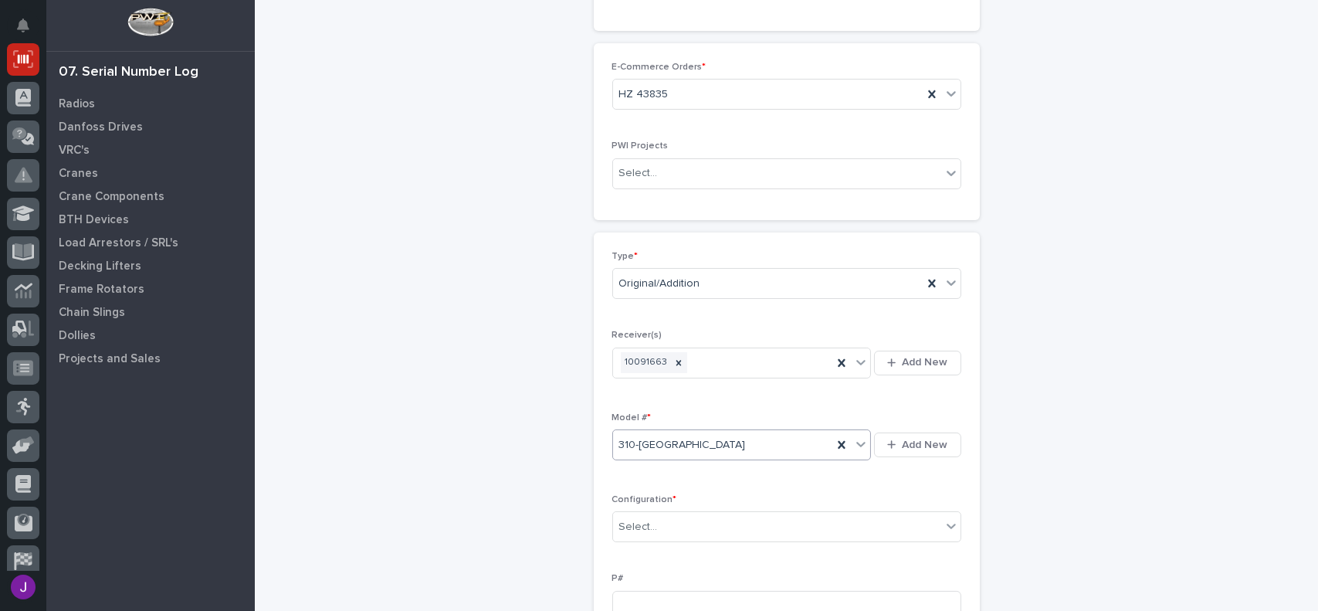
click at [659, 521] on input "text" at bounding box center [660, 526] width 2 height 13
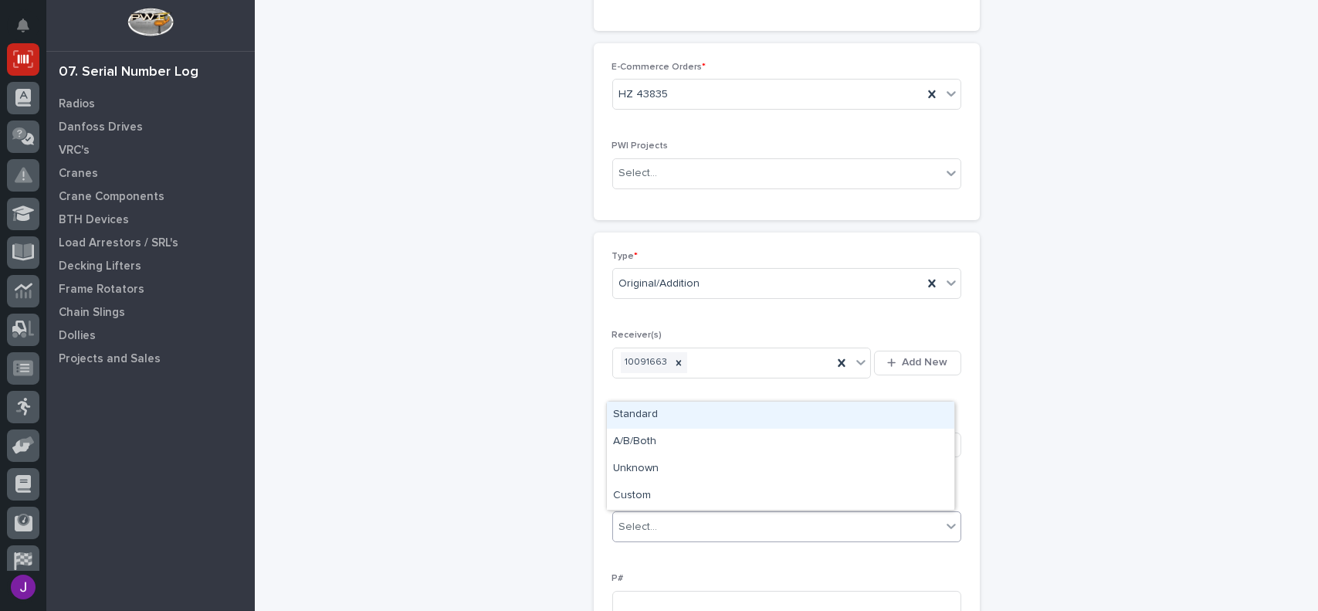
click at [639, 418] on div "Standard" at bounding box center [780, 415] width 347 height 27
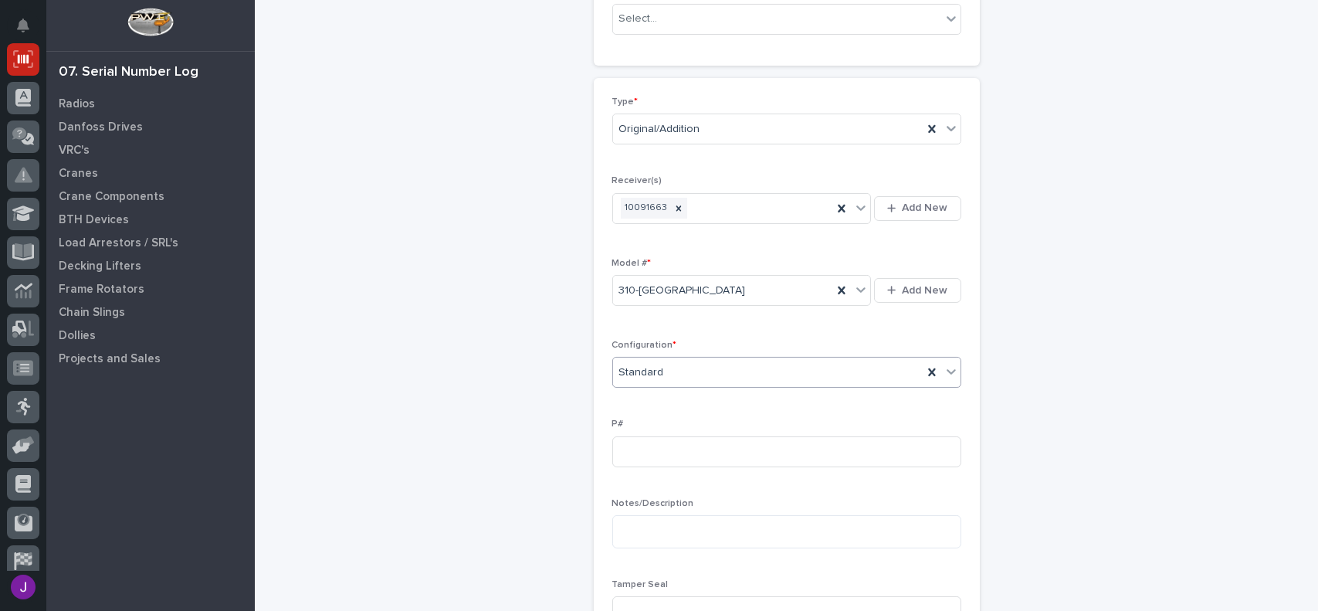
scroll to position [386, 0]
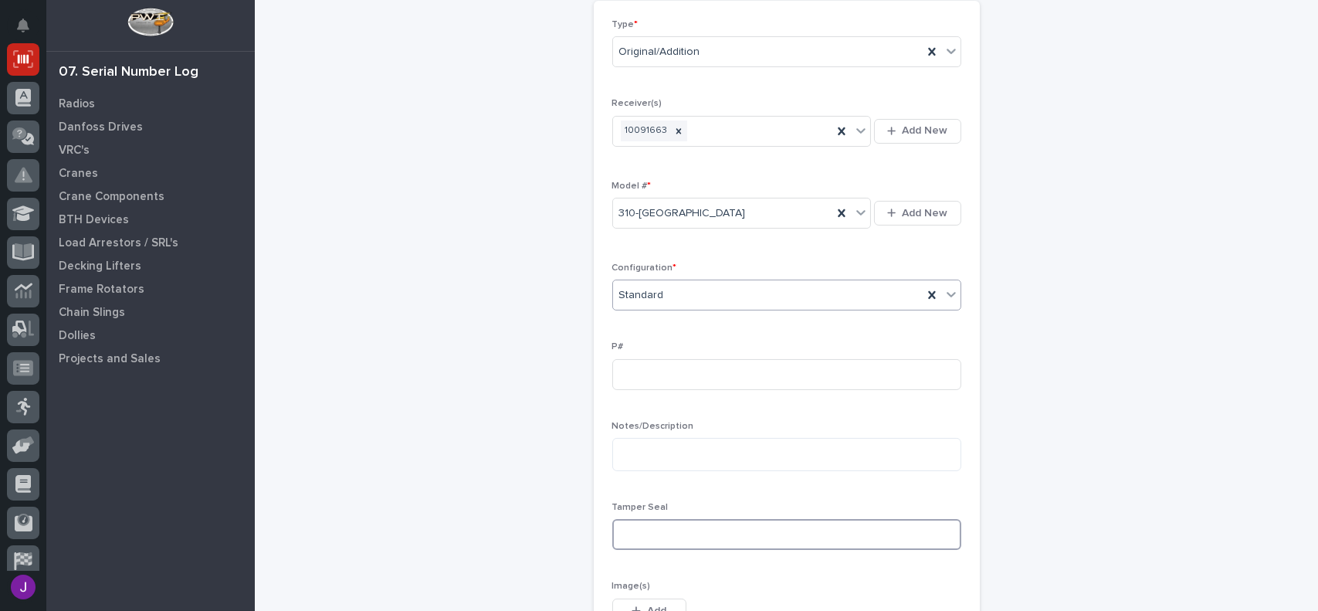
click at [624, 532] on input at bounding box center [786, 534] width 349 height 31
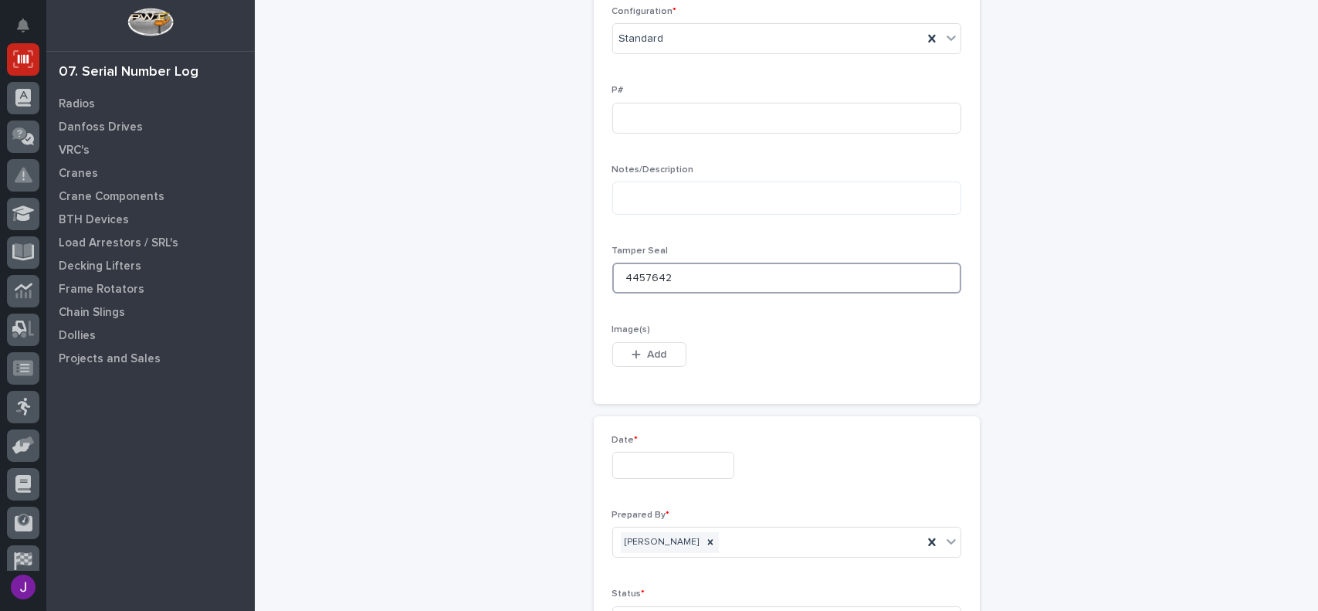
scroll to position [695, 0]
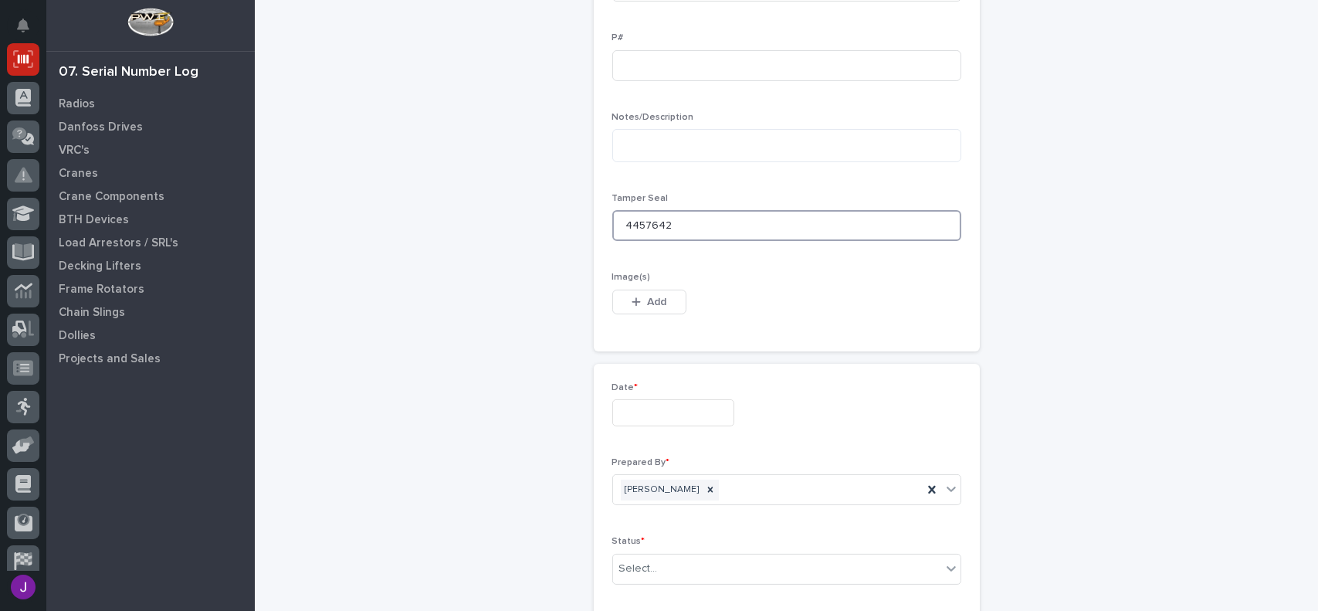
type input "4457642"
click at [635, 422] on input "text" at bounding box center [673, 412] width 122 height 27
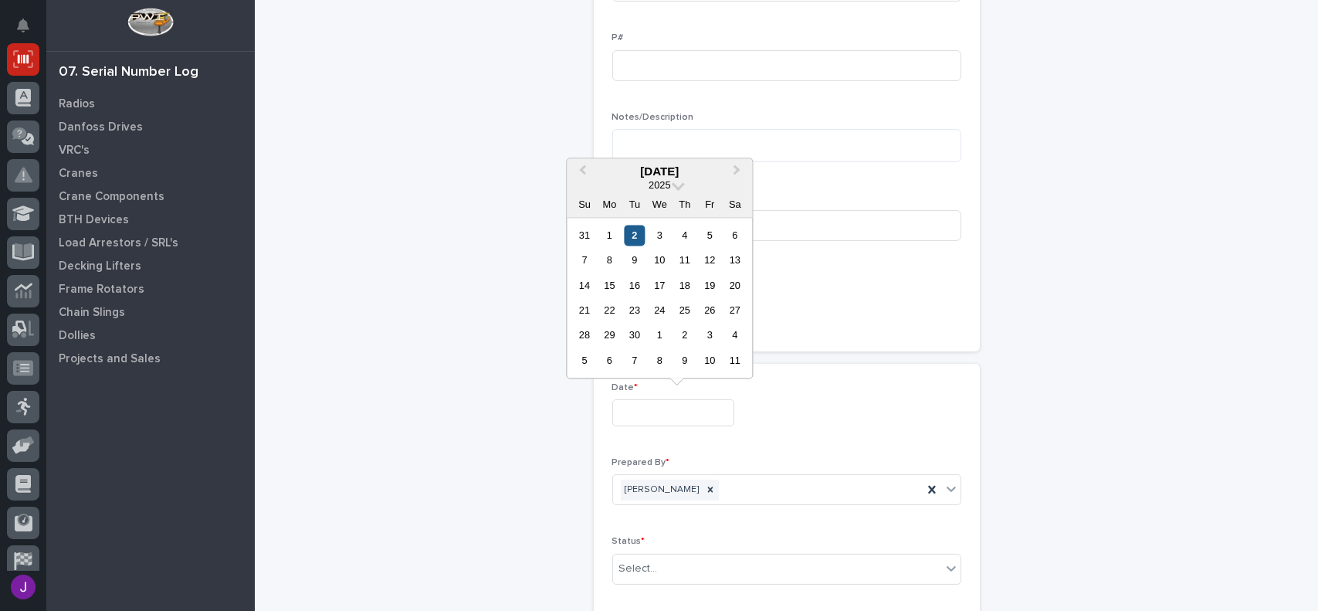
click at [638, 231] on div "2" at bounding box center [634, 235] width 21 height 21
type input "**********"
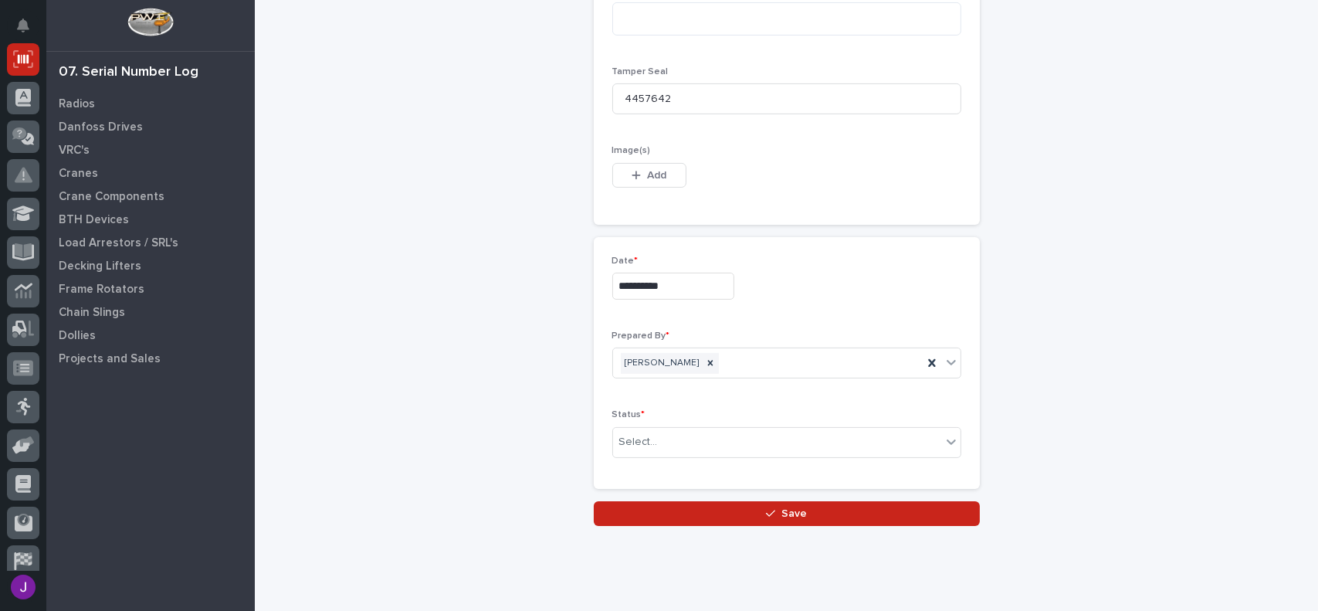
scroll to position [849, 0]
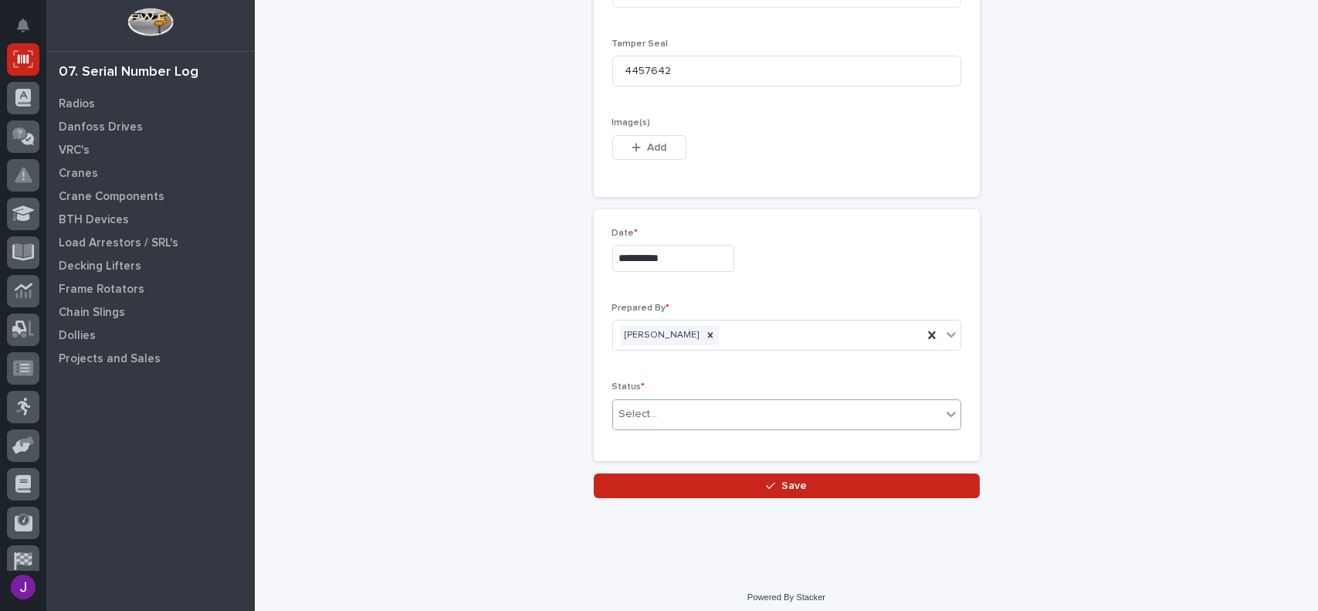
click at [656, 419] on div "Select..." at bounding box center [777, 414] width 328 height 25
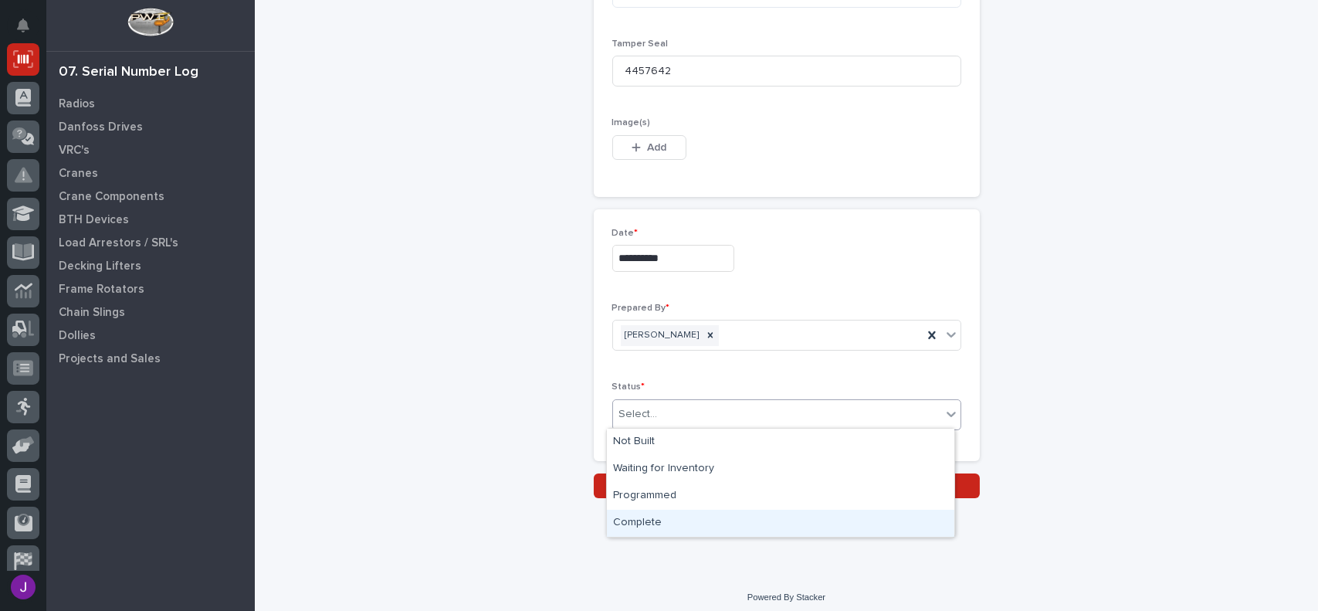
click at [653, 521] on div "Complete" at bounding box center [780, 523] width 347 height 27
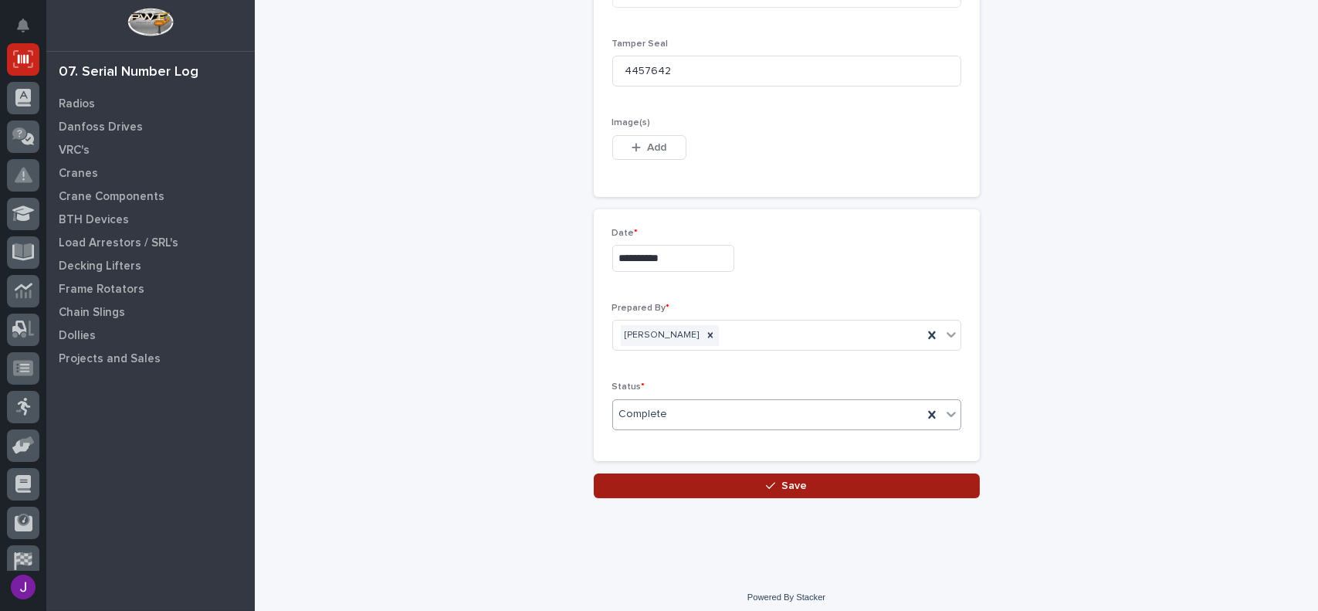
click at [735, 487] on button "Save" at bounding box center [787, 485] width 386 height 25
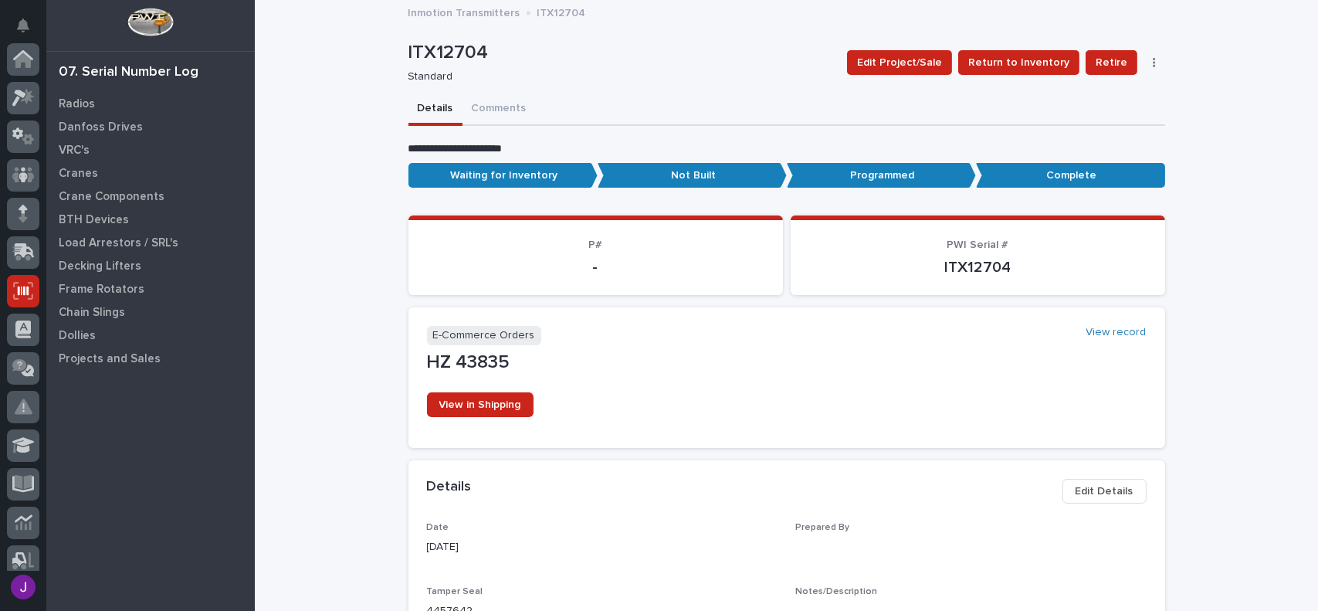
scroll to position [232, 0]
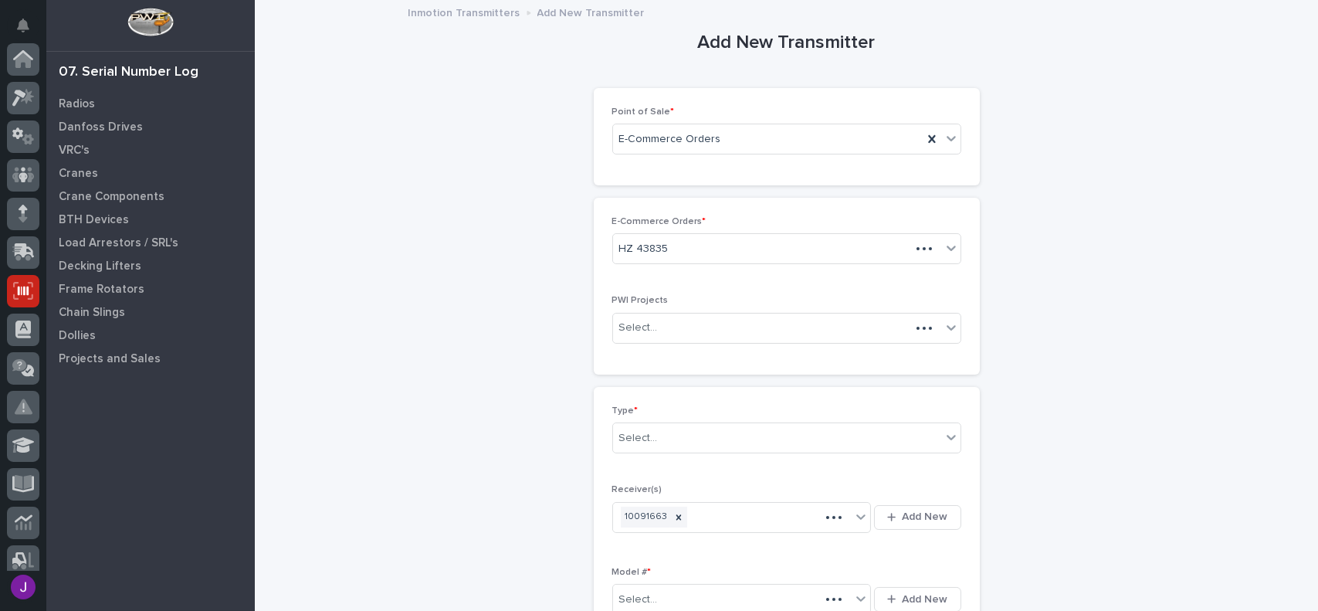
scroll to position [232, 0]
click at [635, 438] on div "Select..." at bounding box center [638, 438] width 39 height 16
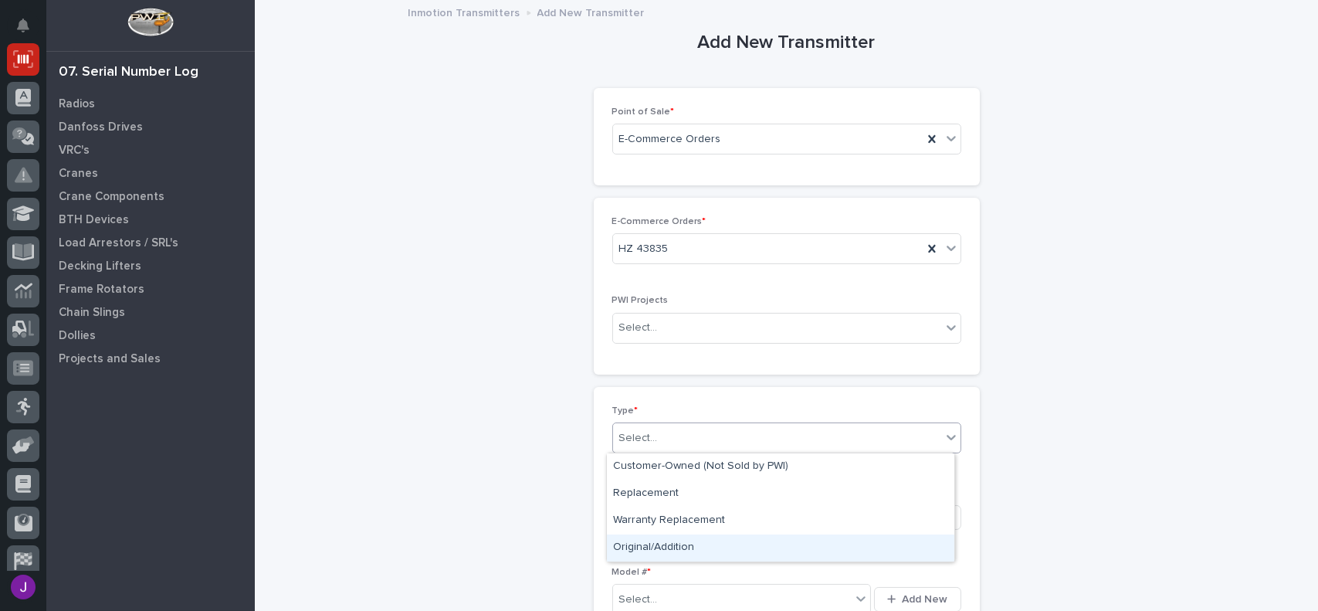
click at [654, 545] on div "Original/Addition" at bounding box center [780, 547] width 347 height 27
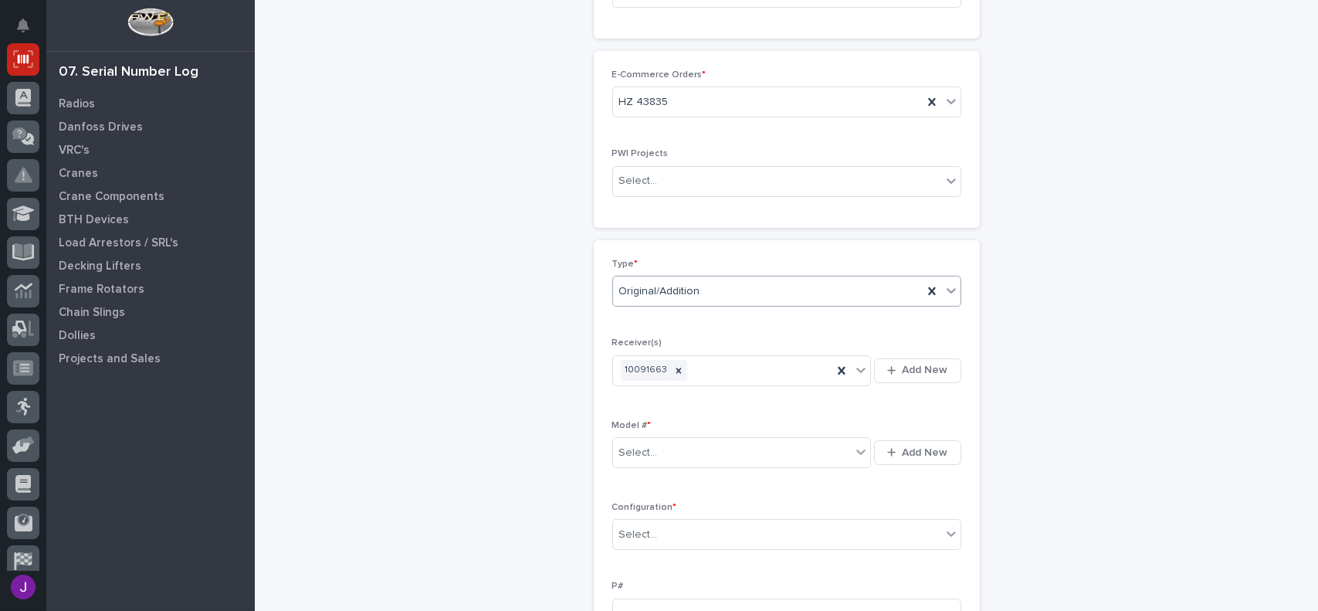
scroll to position [154, 0]
click at [642, 452] on div "Select..." at bounding box center [732, 444] width 239 height 25
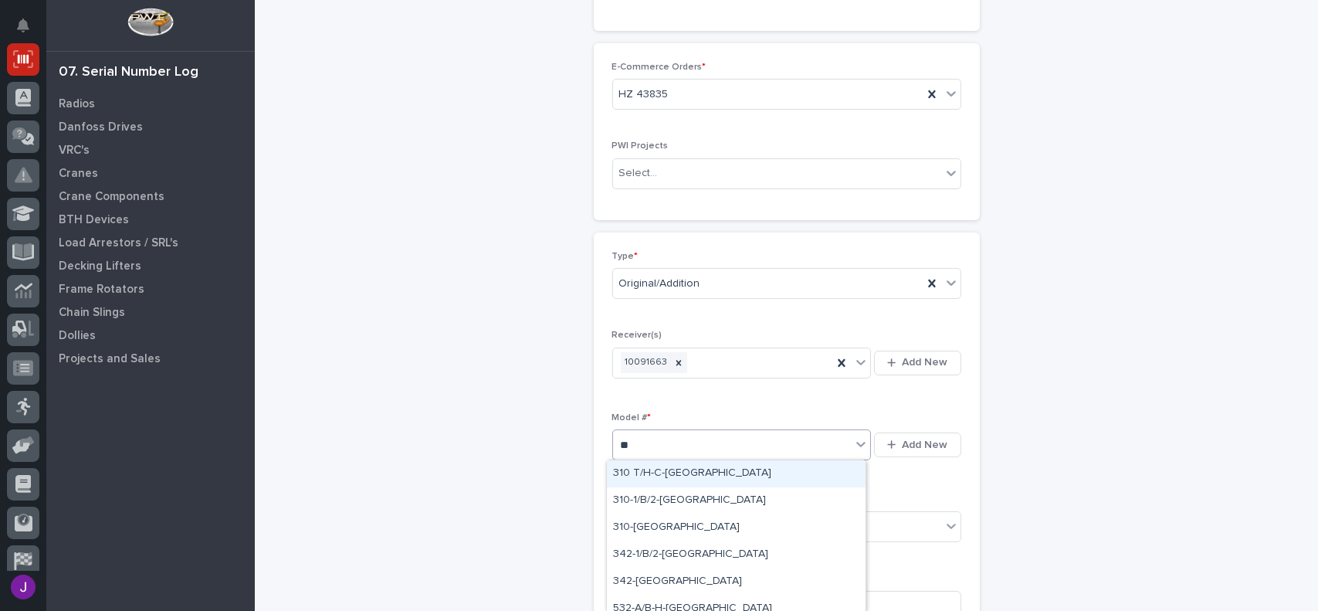
type input "***"
click at [650, 520] on div "310-[GEOGRAPHIC_DATA]" at bounding box center [736, 527] width 259 height 27
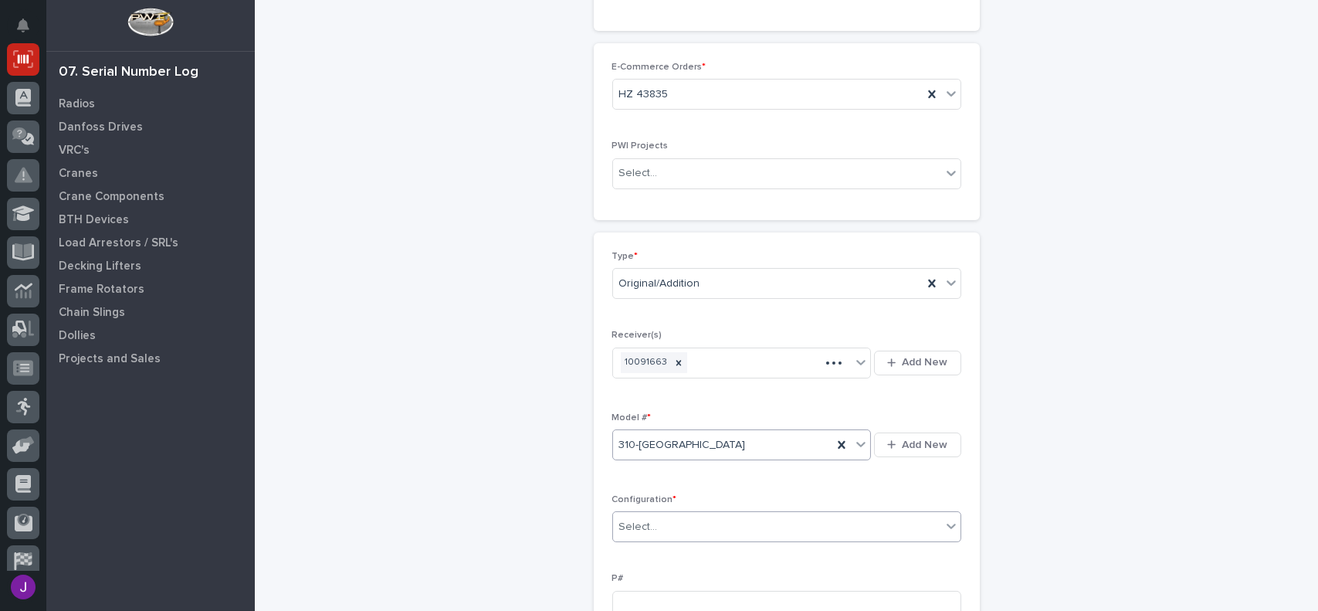
click at [654, 517] on div "Select..." at bounding box center [777, 526] width 328 height 25
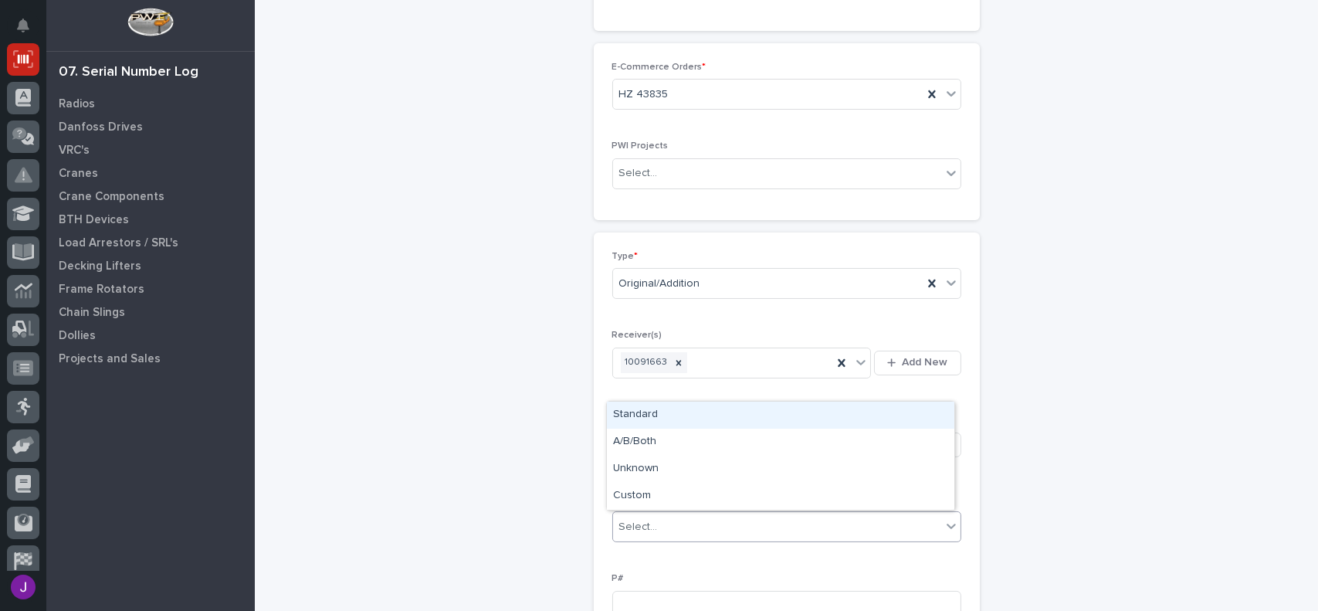
click at [667, 419] on div "Standard" at bounding box center [780, 415] width 347 height 27
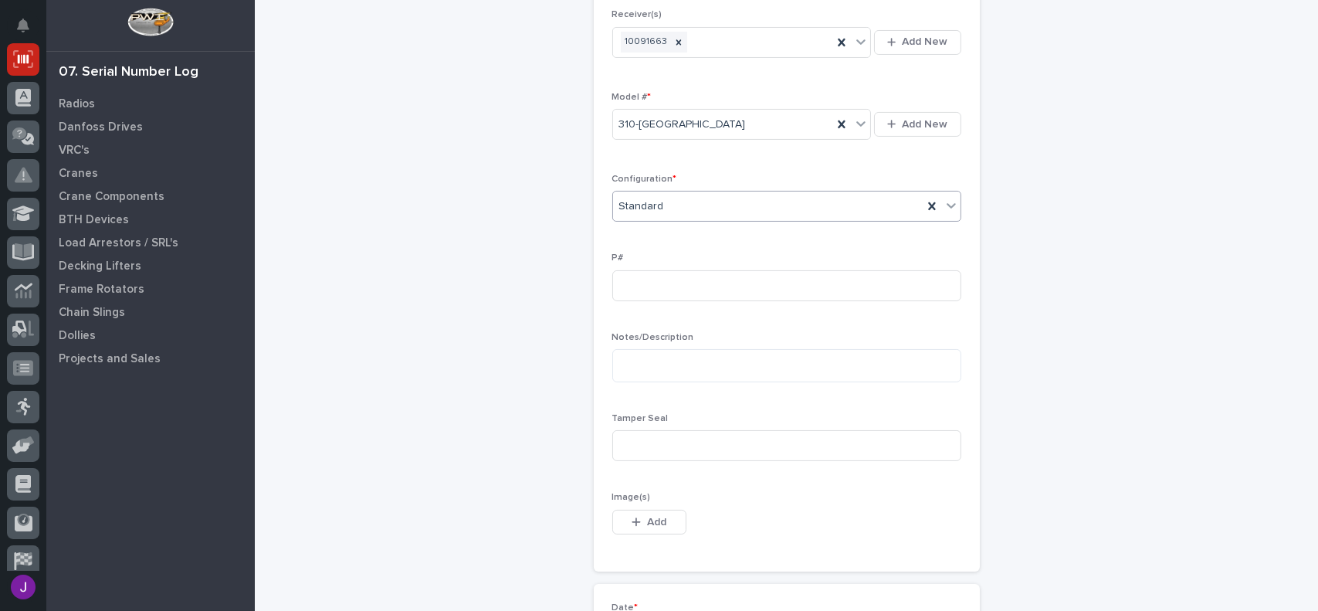
scroll to position [541, 0]
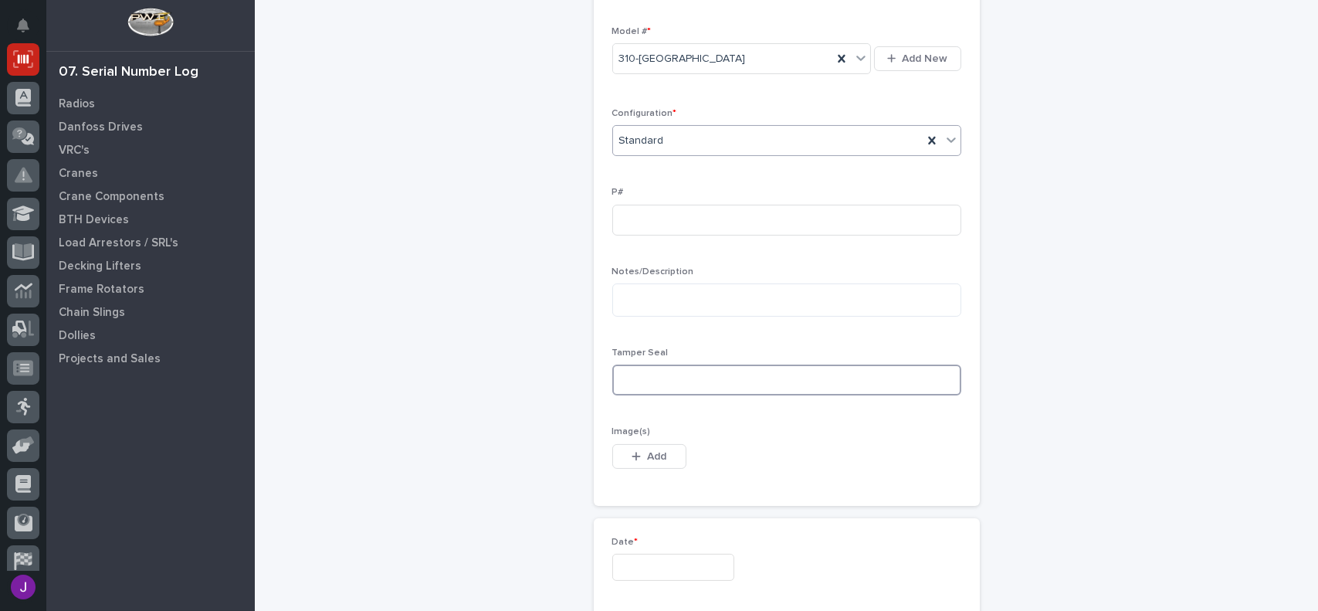
click at [659, 379] on input at bounding box center [786, 379] width 349 height 31
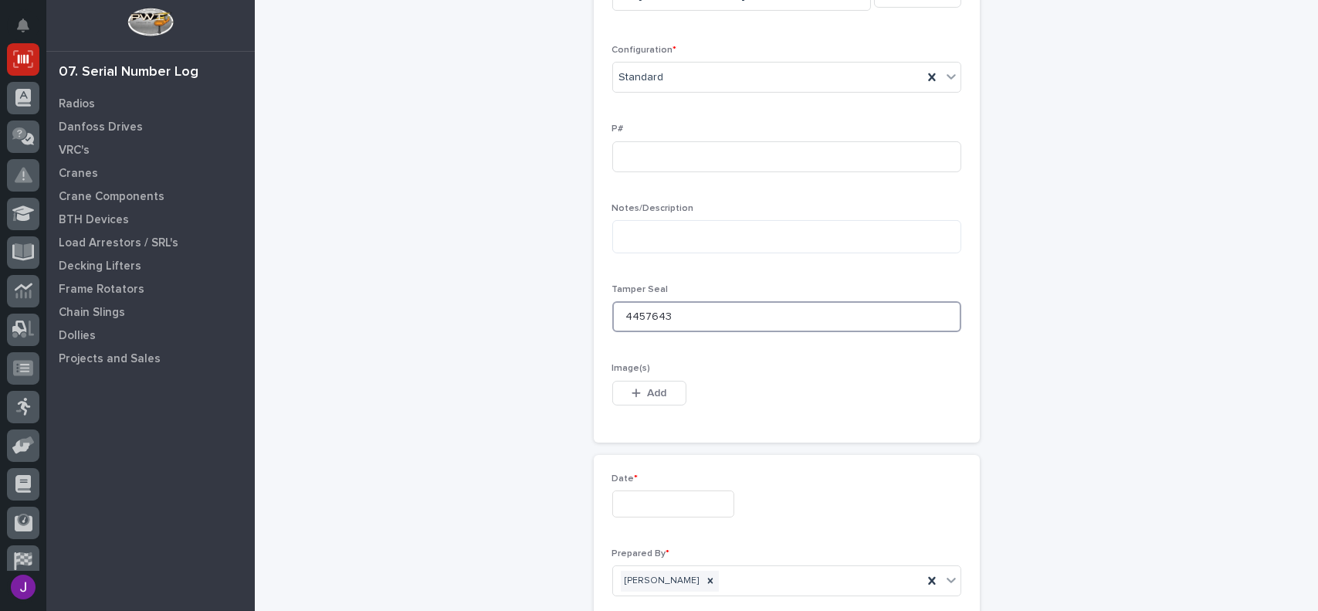
scroll to position [618, 0]
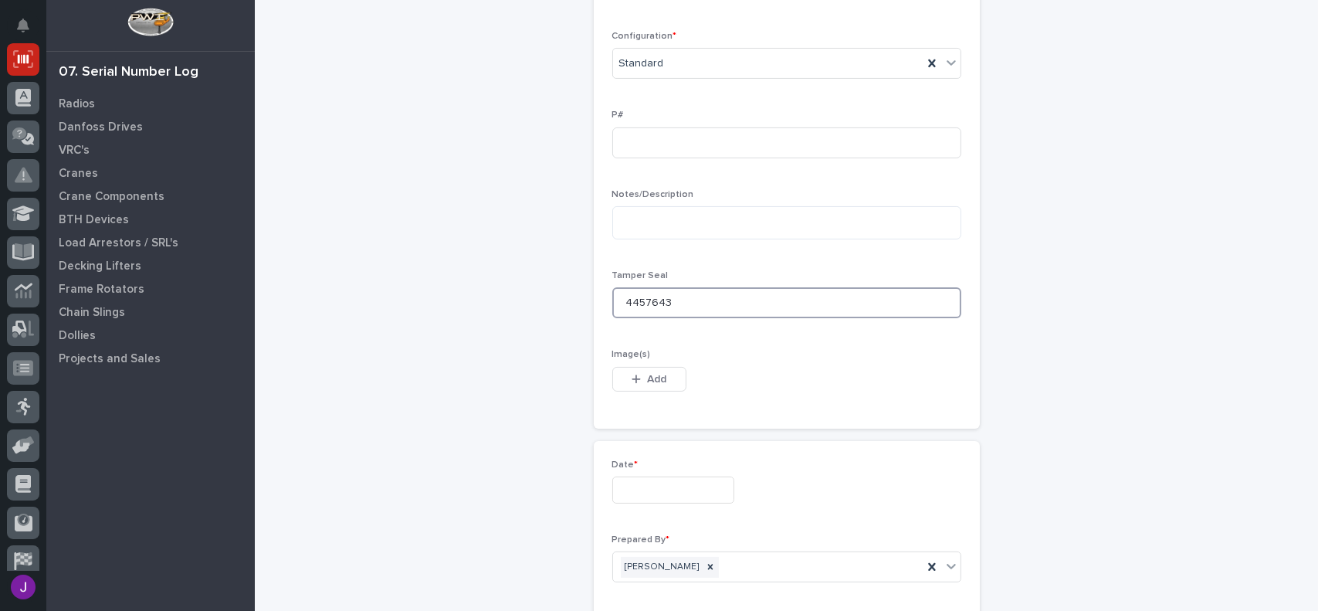
type input "4457643"
click at [621, 493] on input "text" at bounding box center [673, 489] width 122 height 27
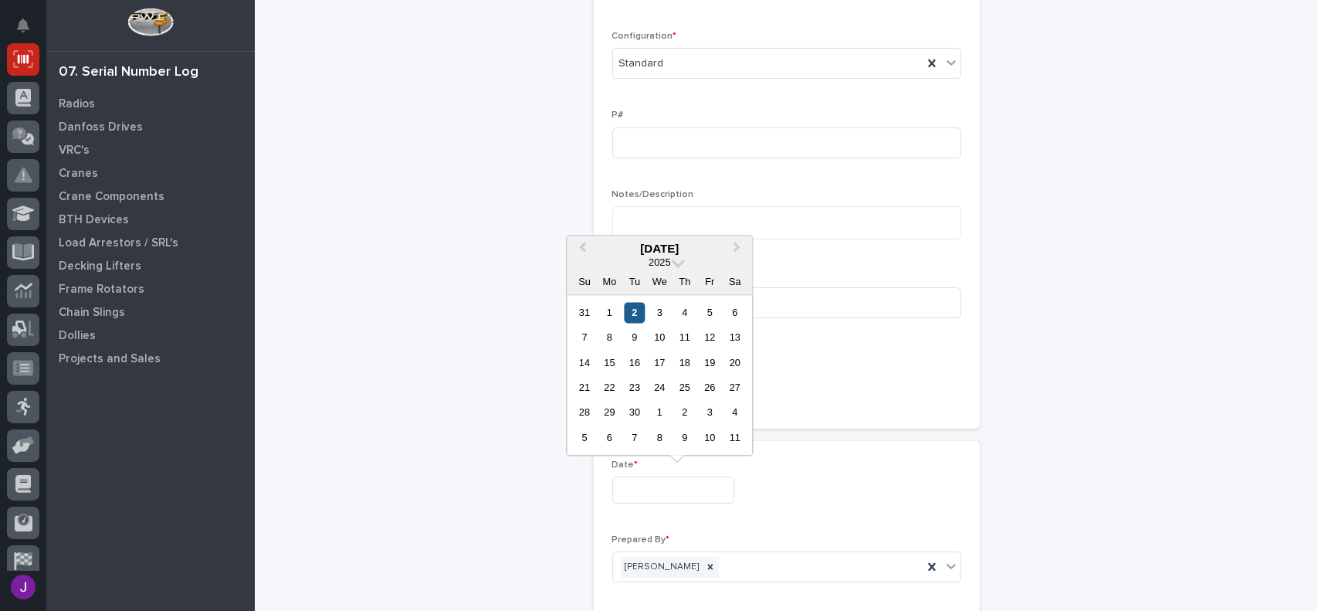
click at [632, 307] on div "2" at bounding box center [634, 312] width 21 height 21
type input "**********"
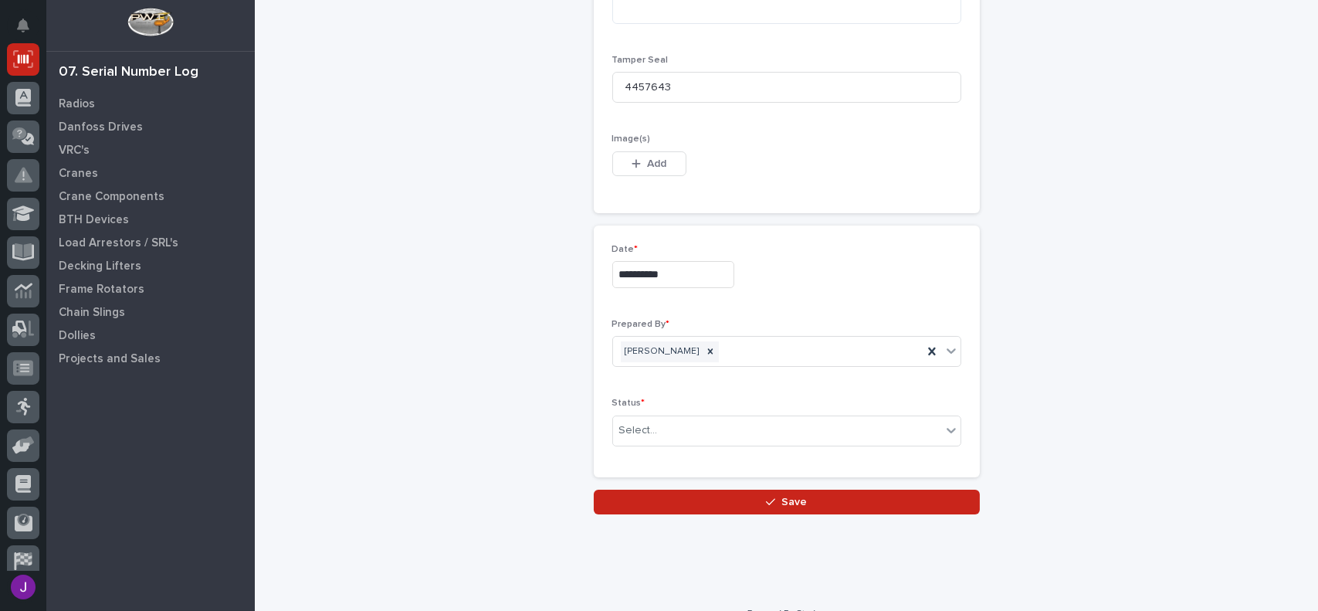
scroll to position [849, 0]
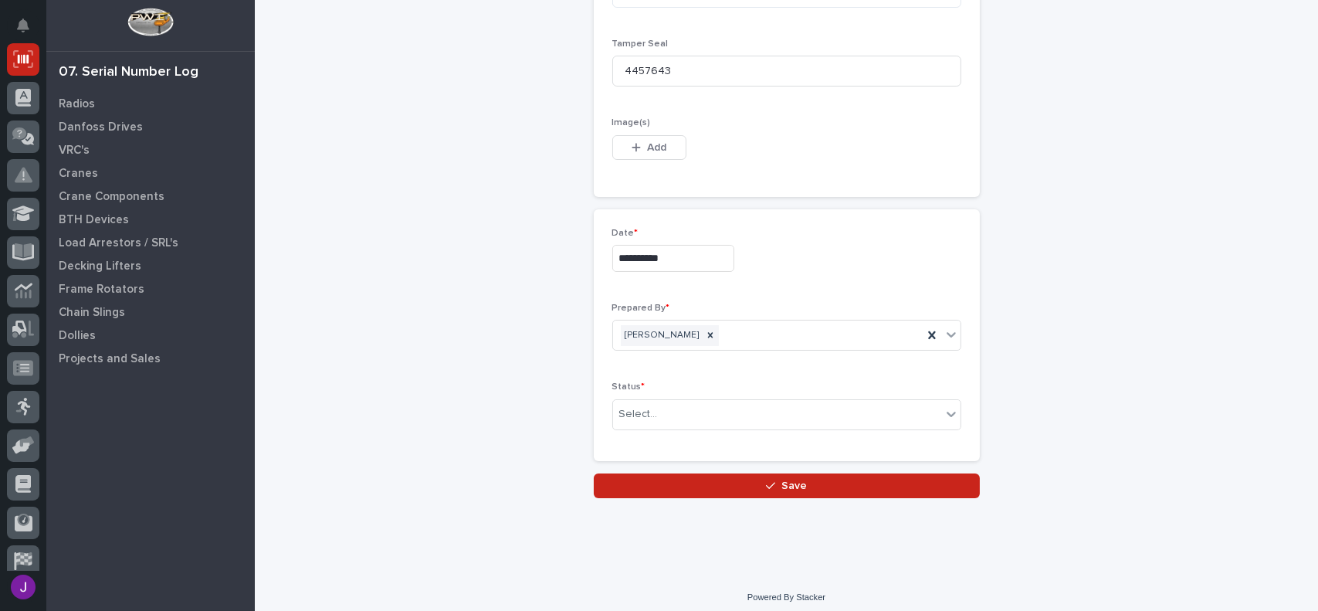
click at [642, 395] on div "Status * Select..." at bounding box center [786, 411] width 349 height 60
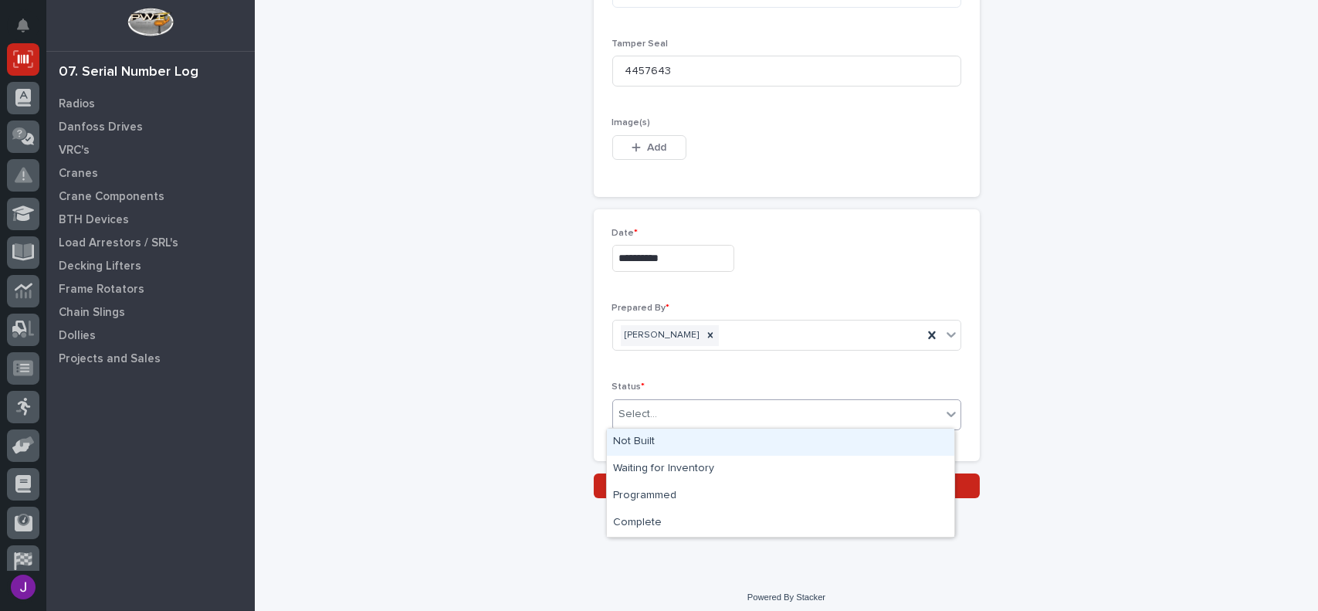
click at [631, 421] on div "Select..." at bounding box center [777, 414] width 328 height 25
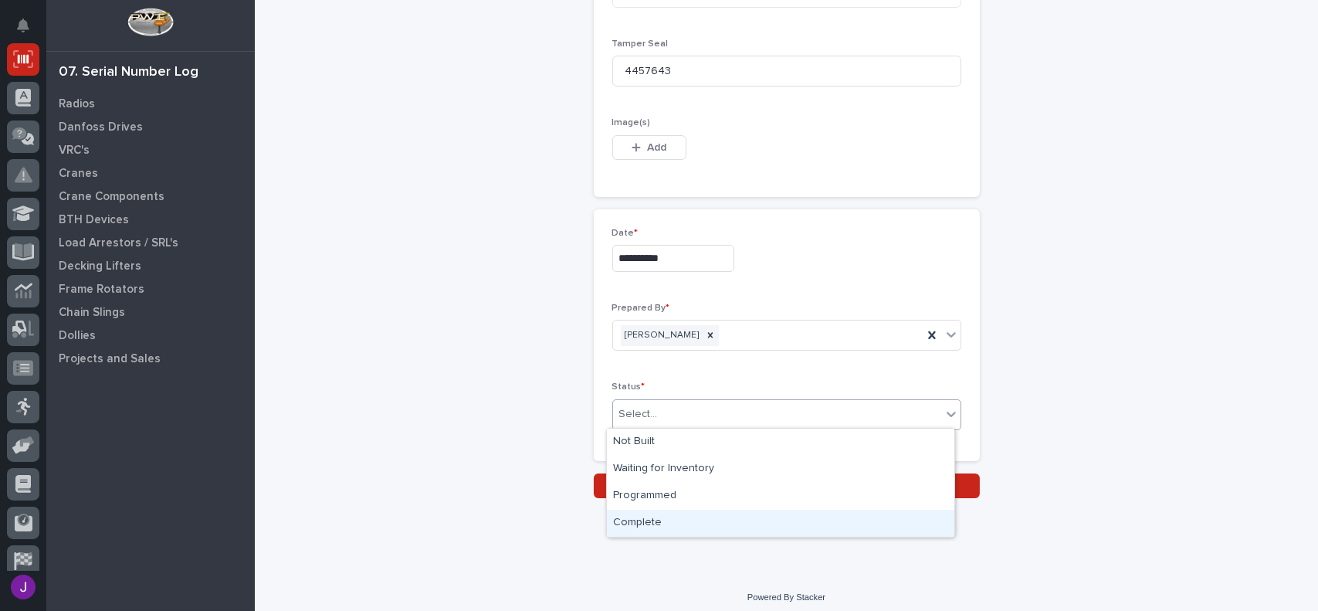
click at [643, 518] on div "Complete" at bounding box center [780, 523] width 347 height 27
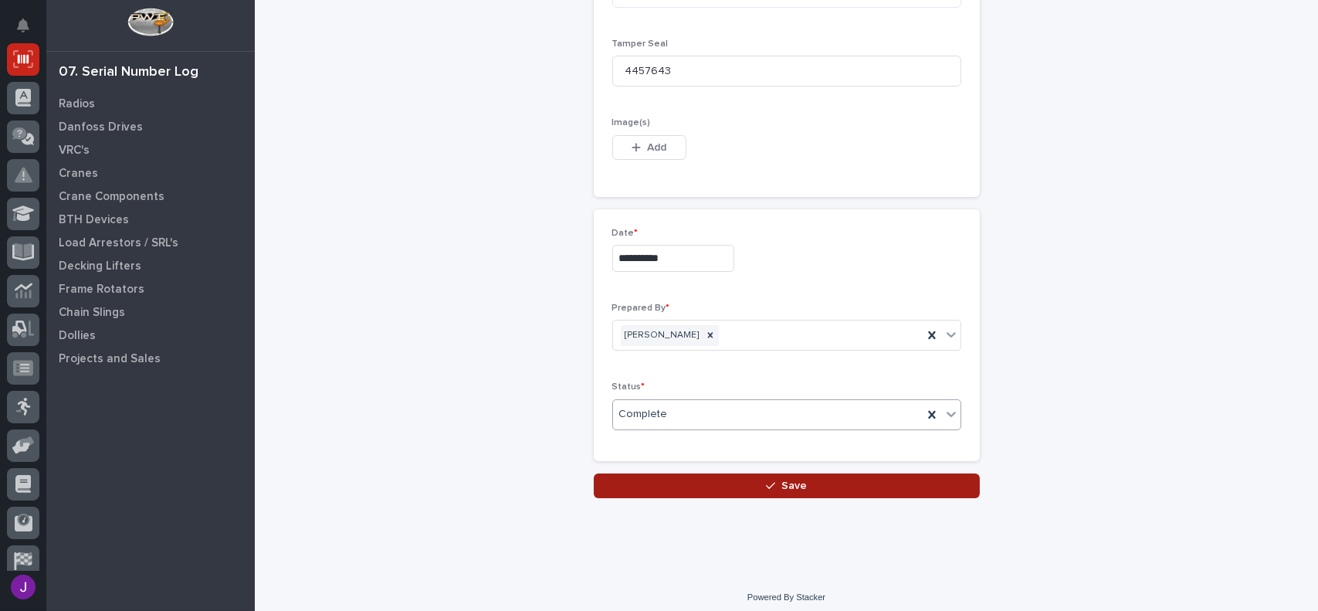
click at [705, 486] on button "Save" at bounding box center [787, 485] width 386 height 25
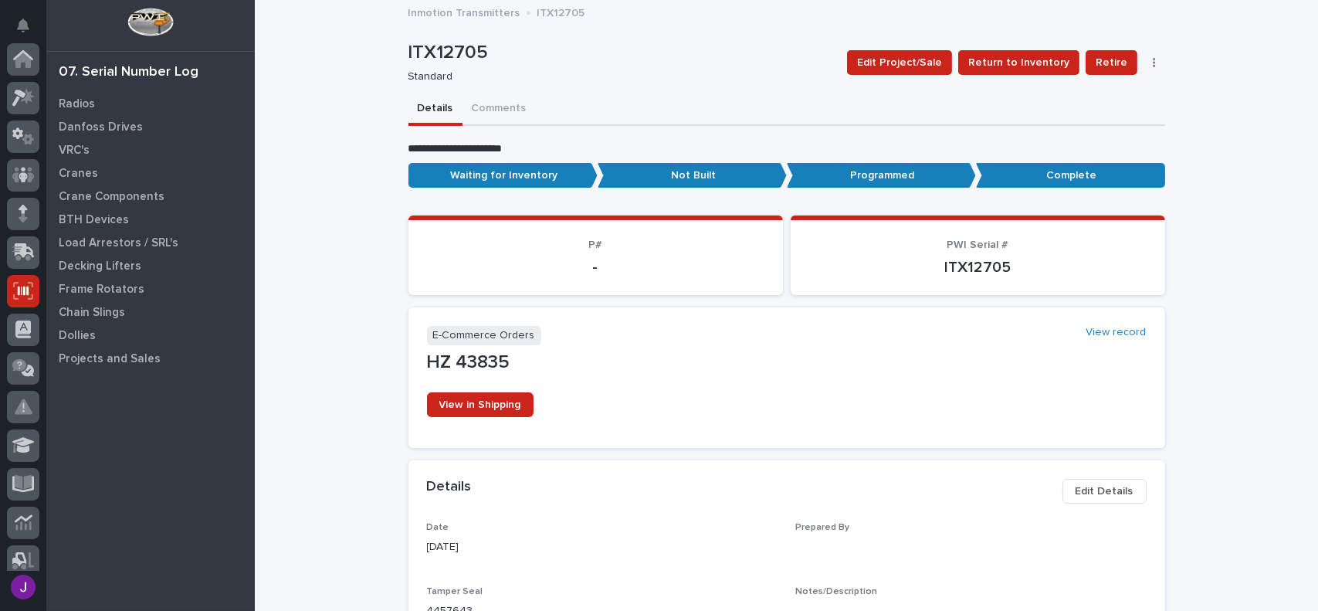
scroll to position [232, 0]
